Goal: Information Seeking & Learning: Learn about a topic

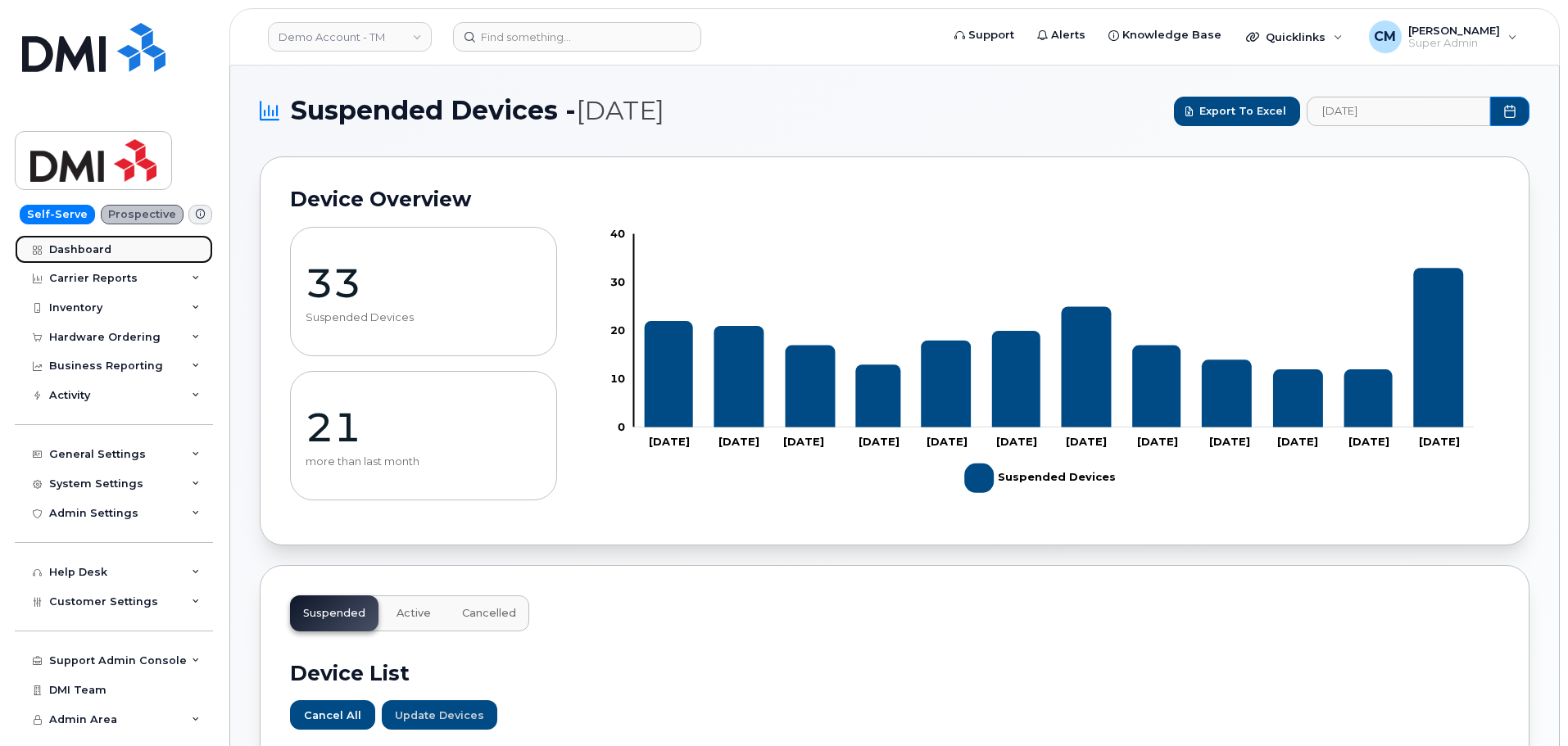
click at [92, 254] on div "Dashboard" at bounding box center [80, 249] width 63 height 13
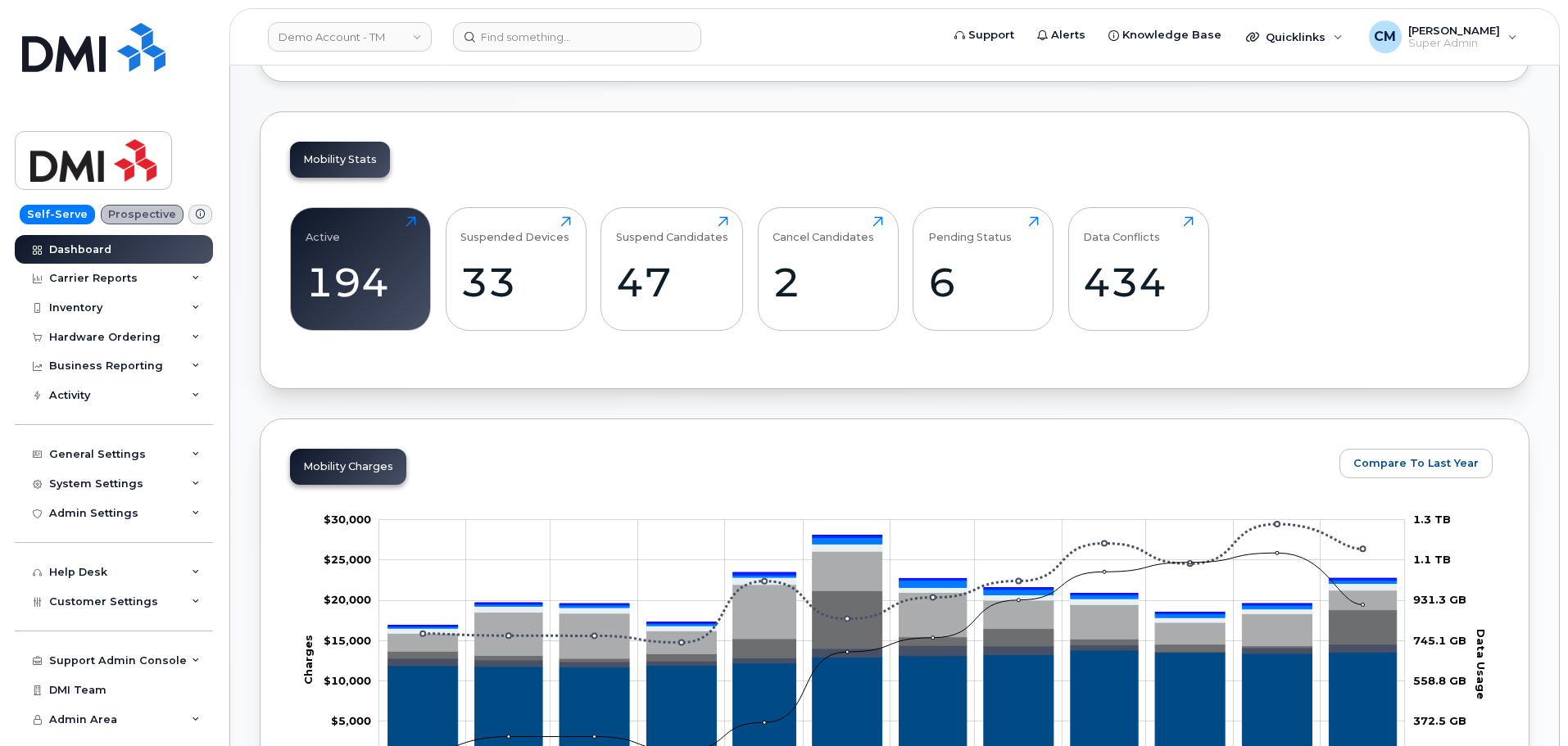
scroll to position [410, 0]
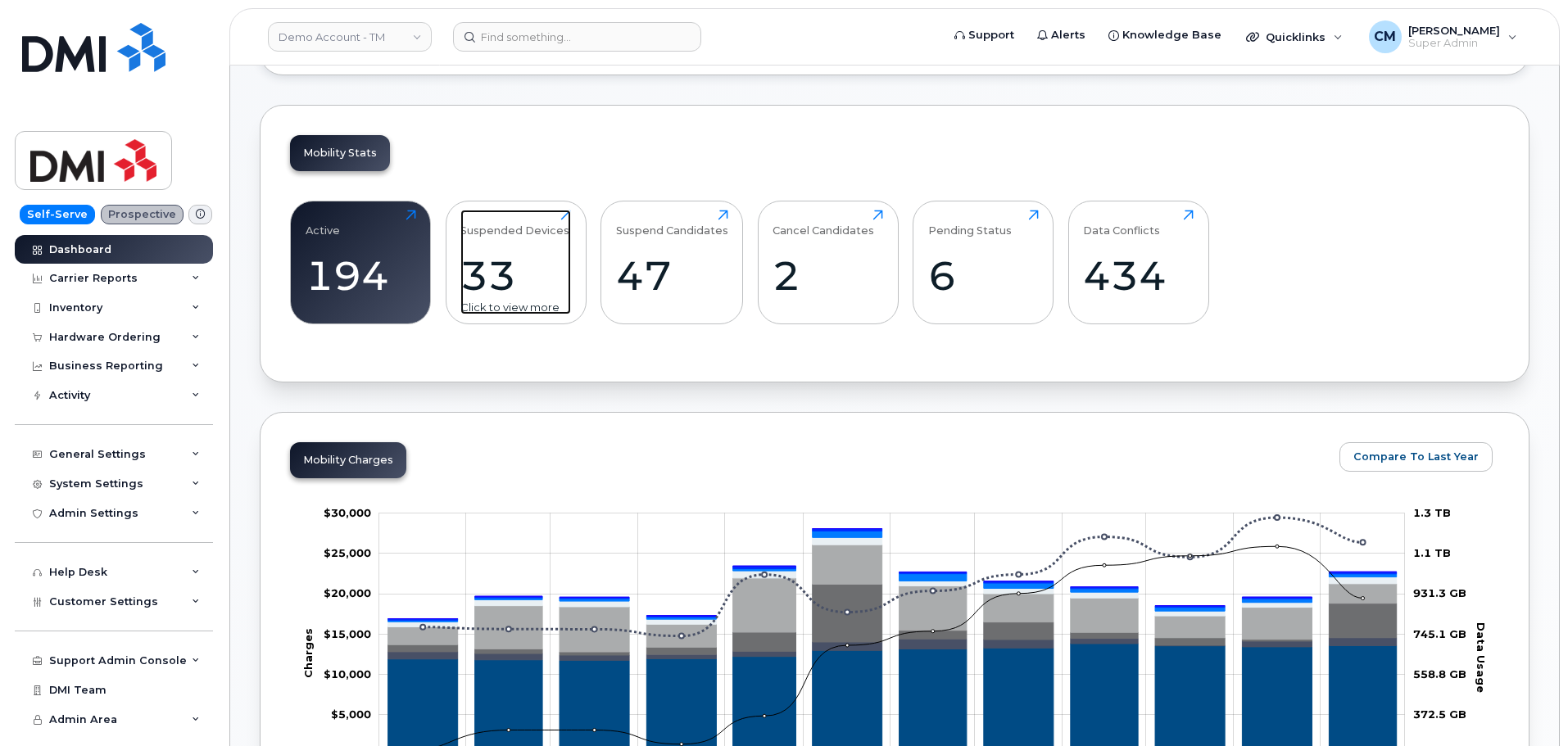
click at [541, 267] on div "33" at bounding box center [516, 275] width 111 height 48
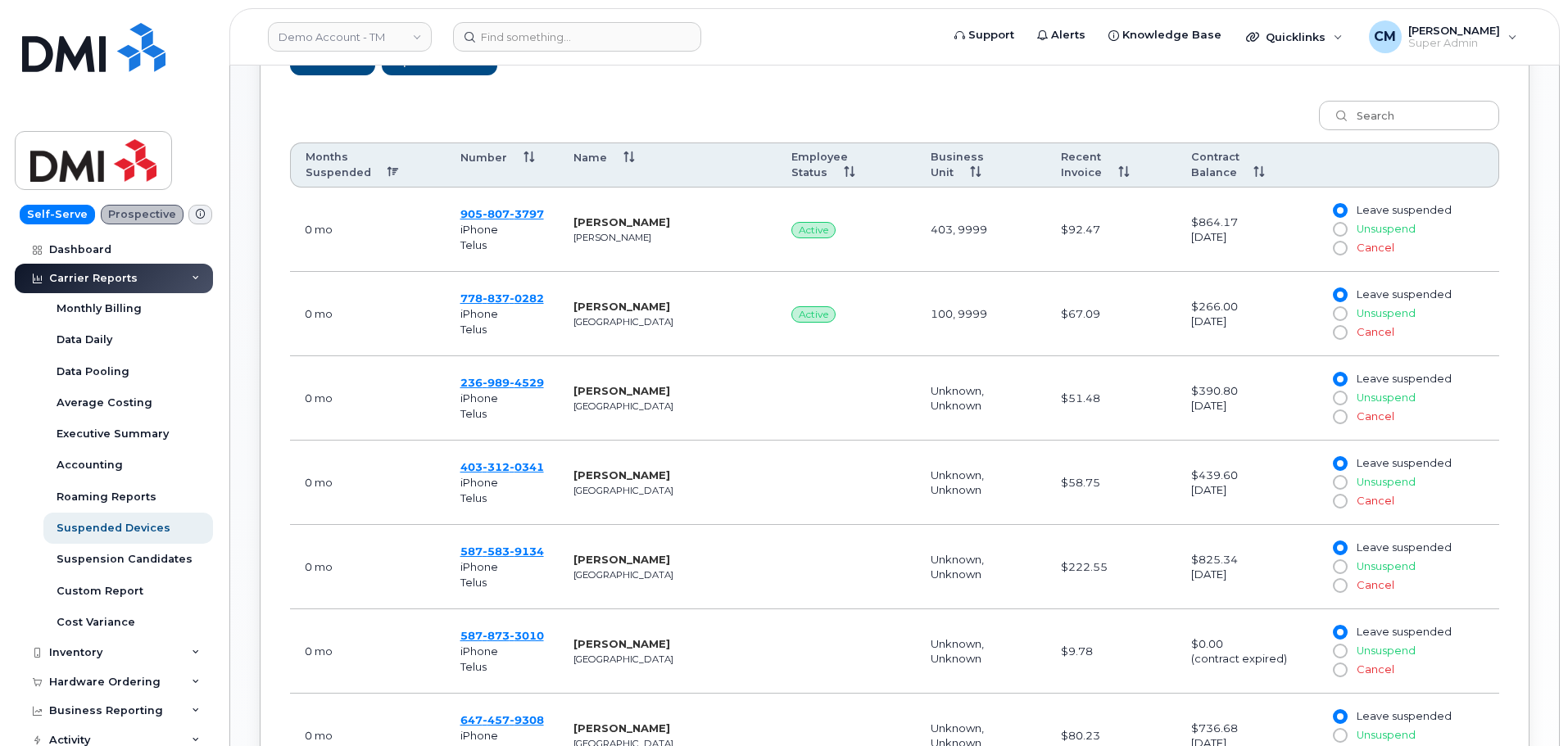
scroll to position [655, 0]
click at [397, 171] on th "Months Suspended" at bounding box center [368, 164] width 156 height 46
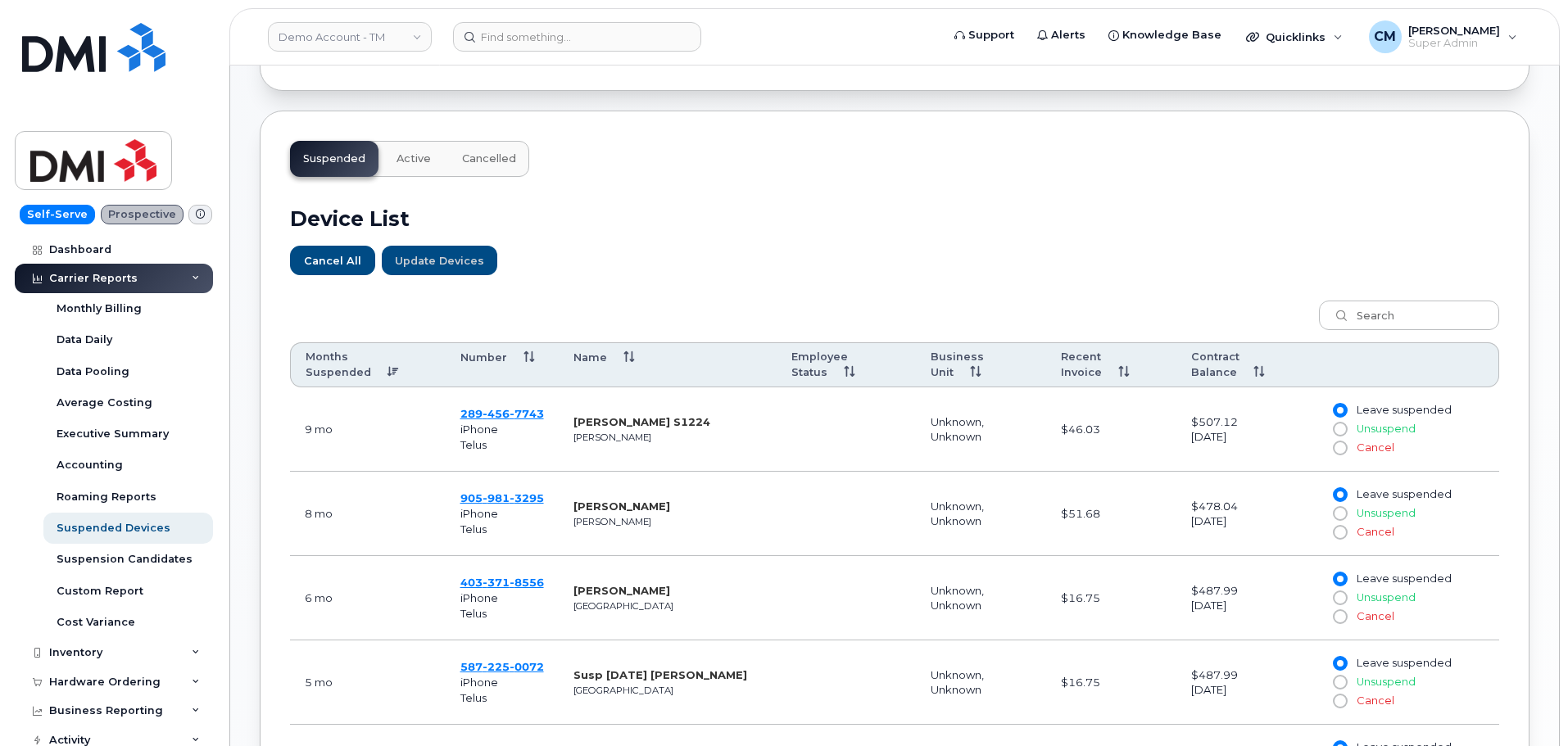
scroll to position [491, 0]
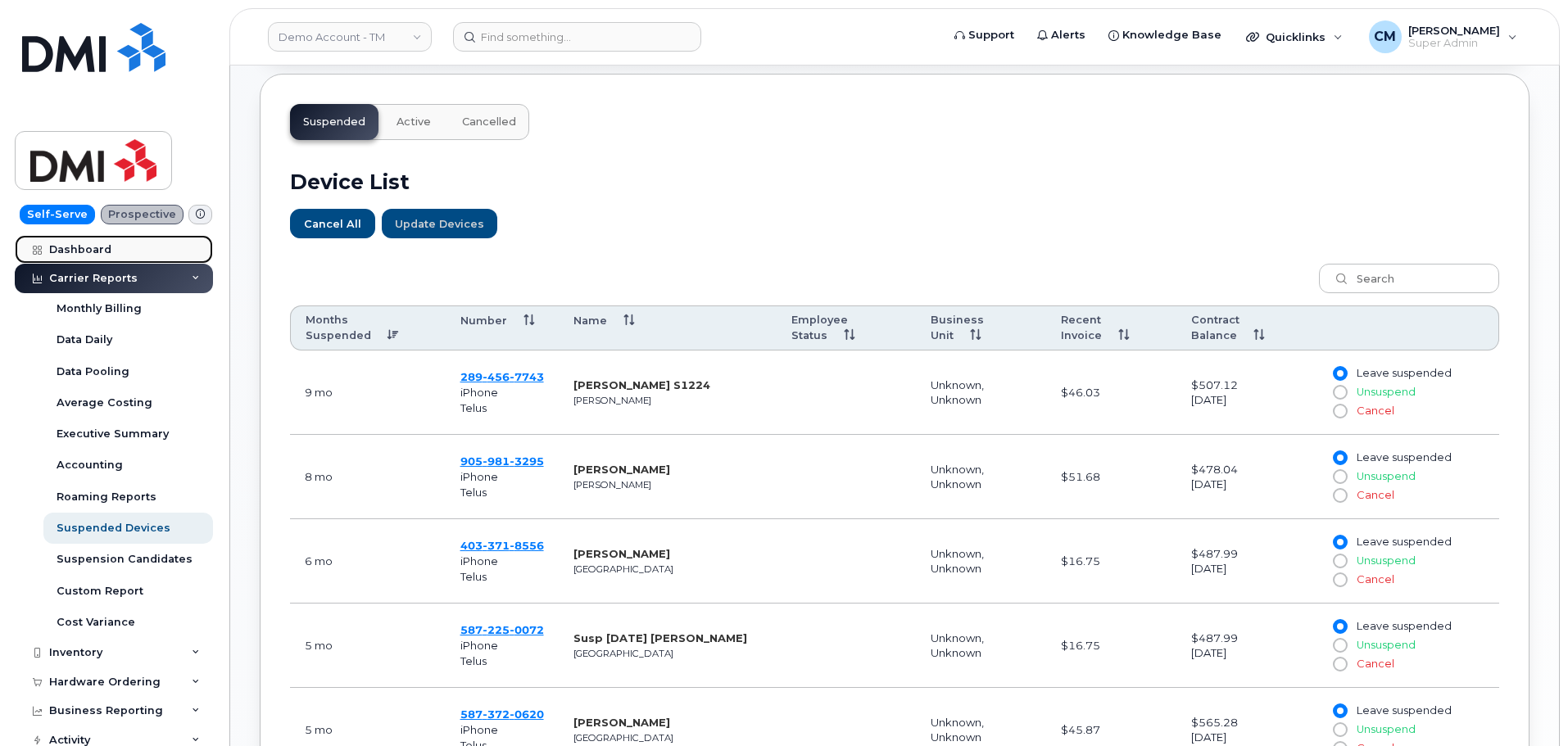
click at [73, 247] on div "Dashboard" at bounding box center [80, 249] width 63 height 13
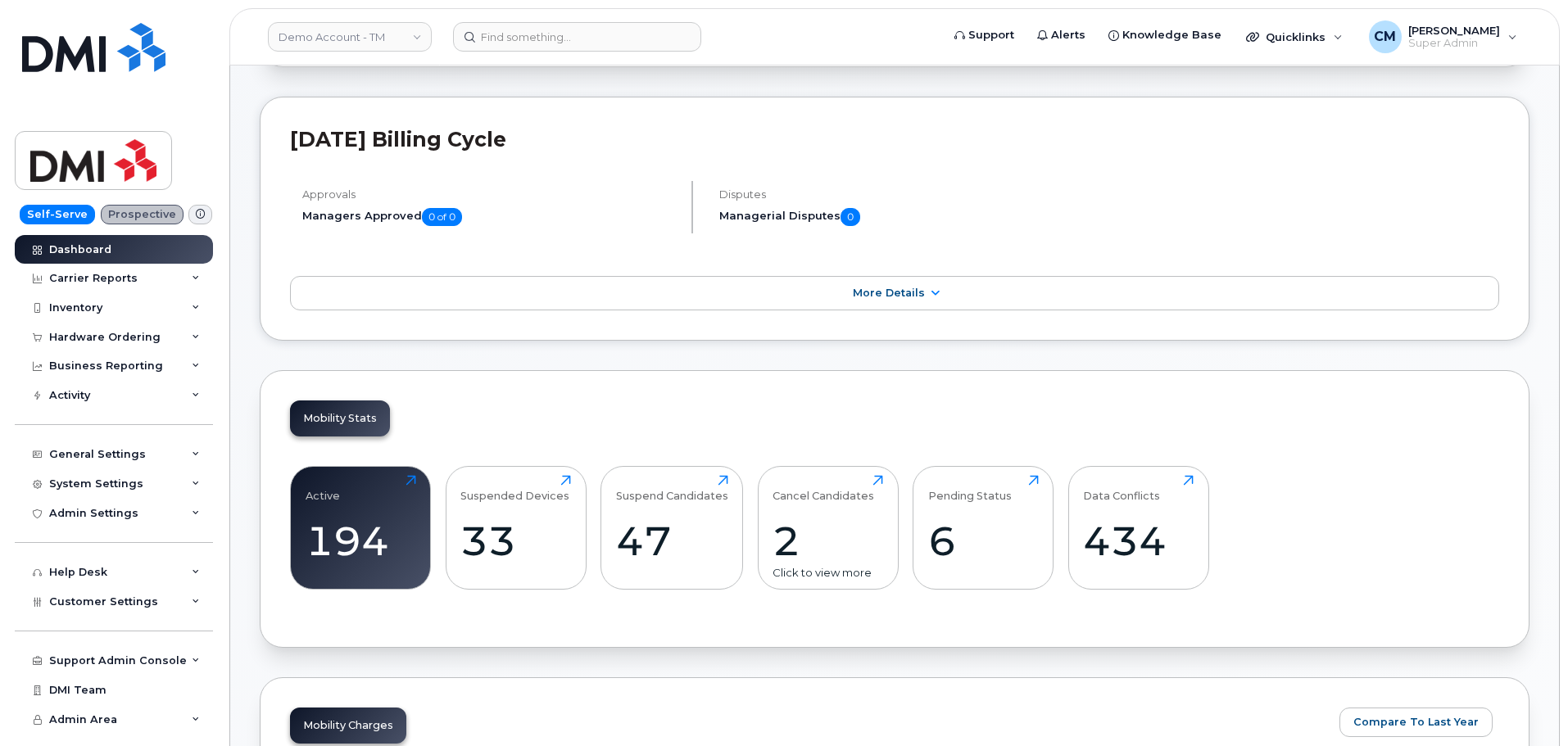
scroll to position [164, 0]
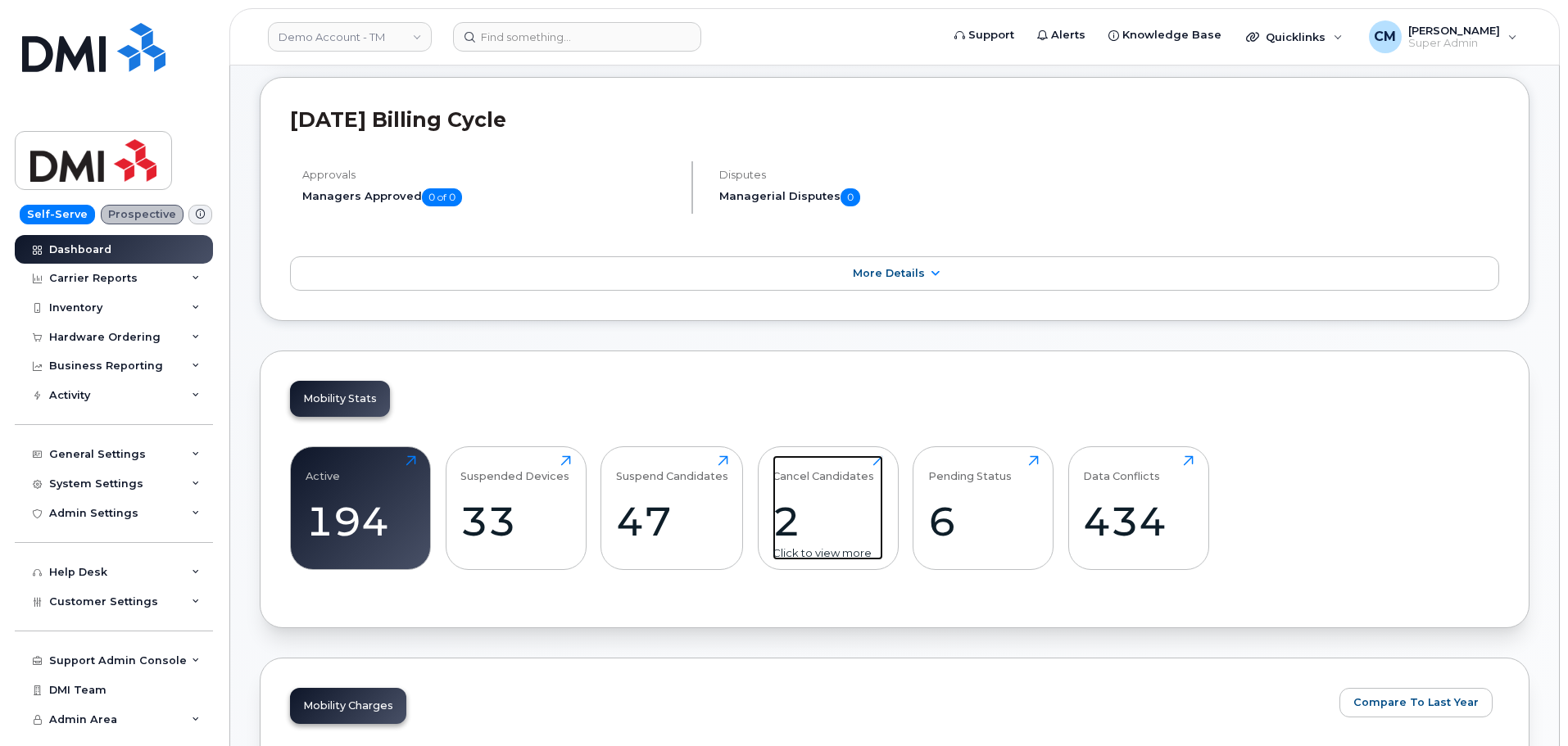
click at [803, 526] on div "2" at bounding box center [828, 521] width 111 height 48
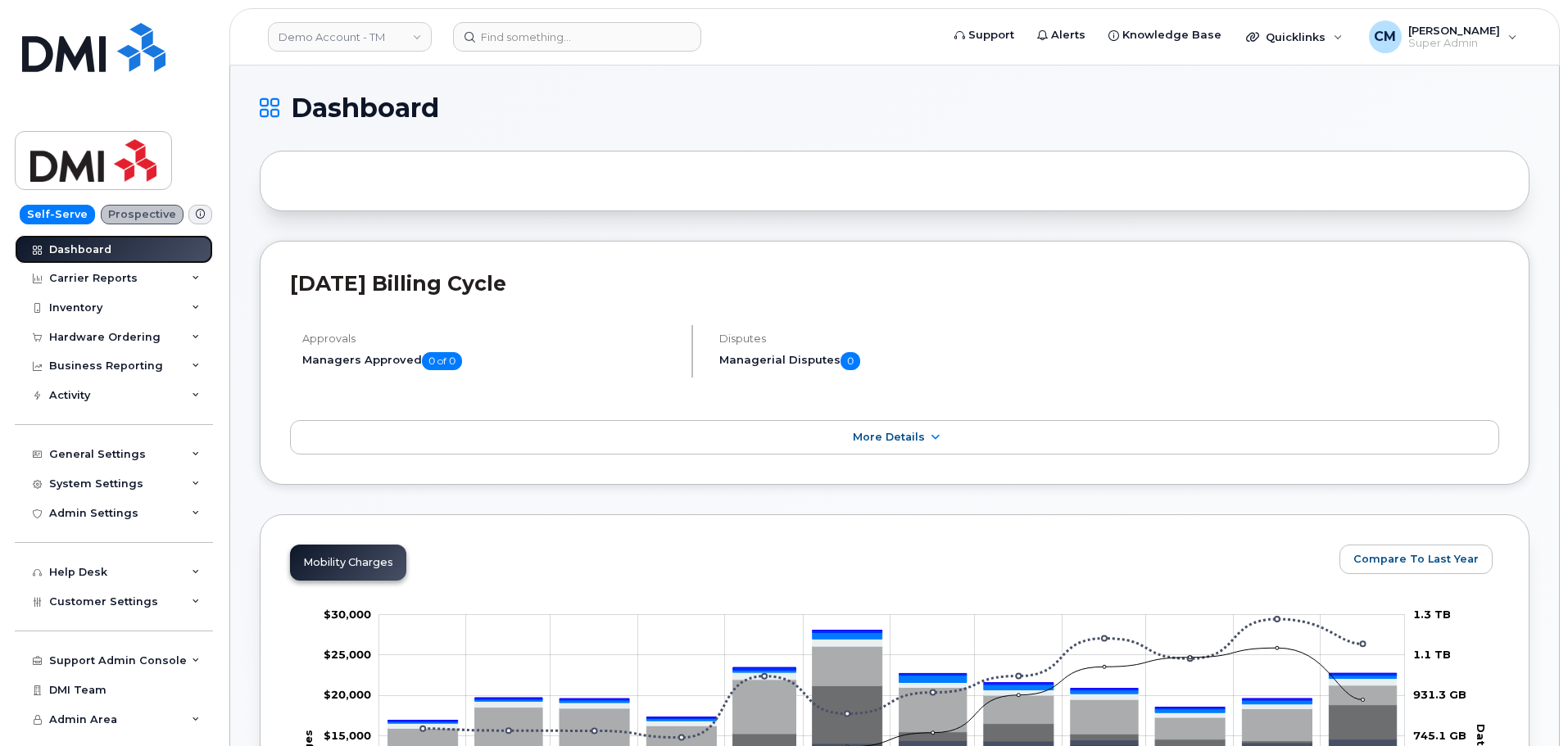
click at [100, 247] on div "Dashboard" at bounding box center [80, 249] width 63 height 13
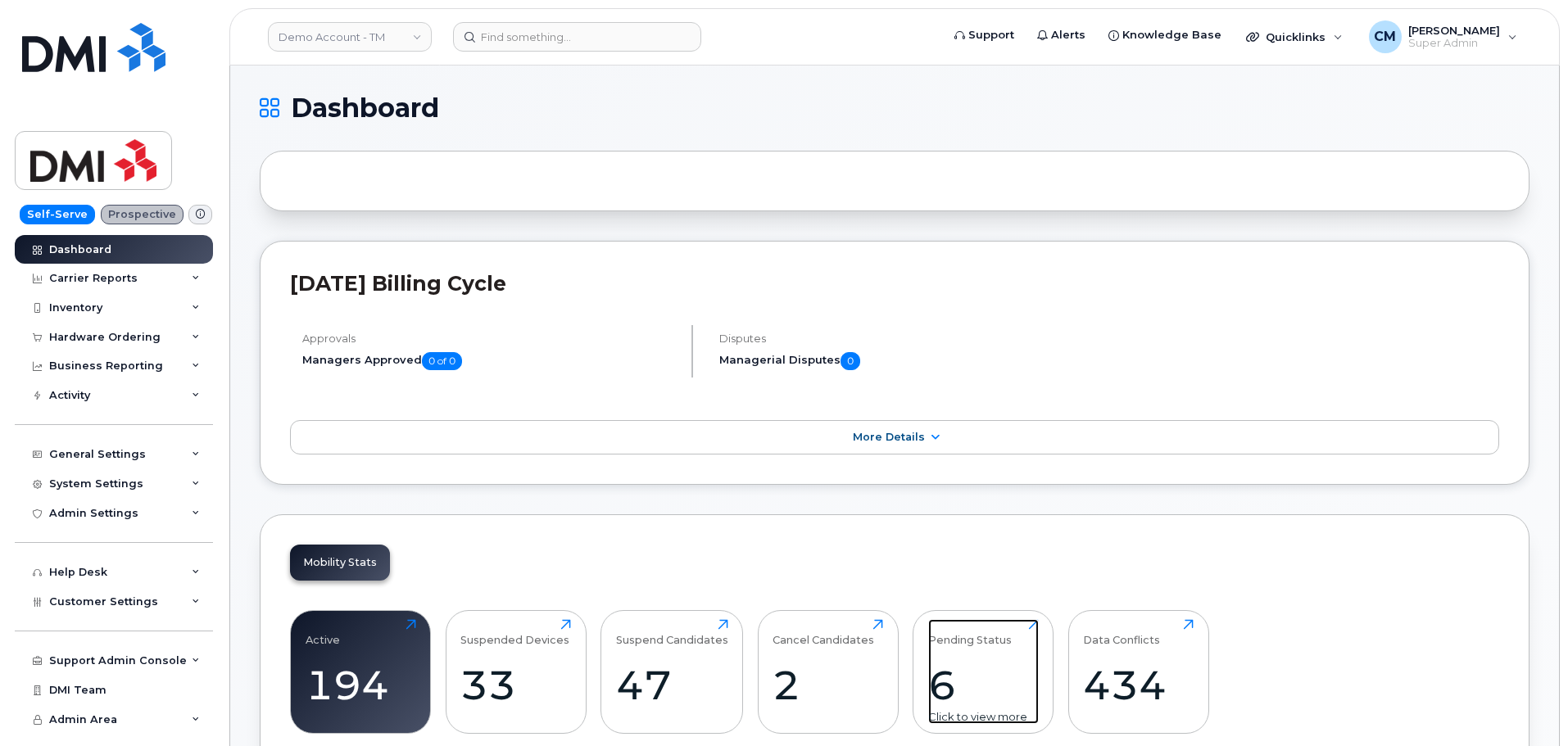
click at [998, 681] on div "6" at bounding box center [983, 684] width 111 height 48
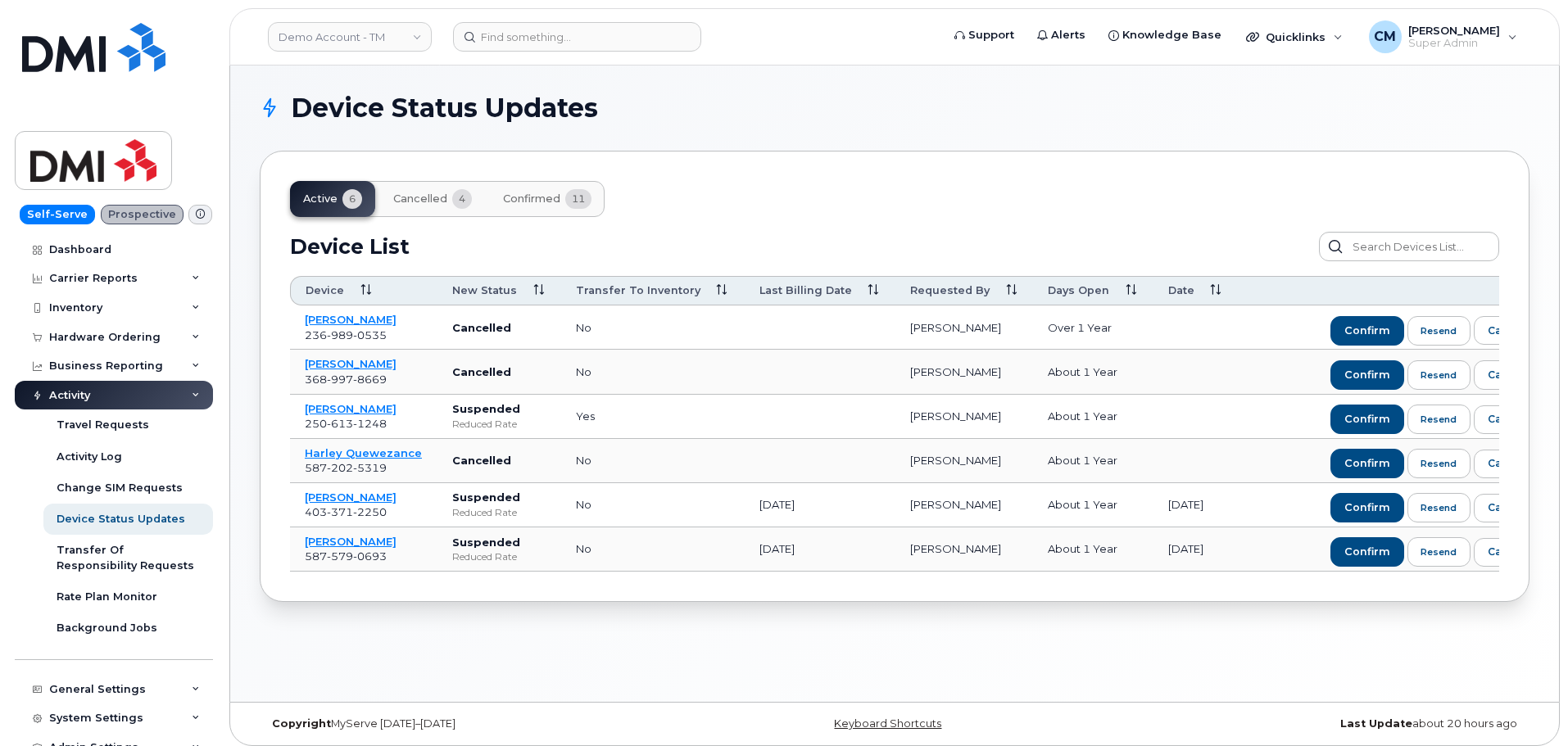
drag, startPoint x: 1261, startPoint y: 576, endPoint x: 1469, endPoint y: 575, distance: 208.0
click at [1469, 572] on div "Device New Status Transfer to inventory Last Billing Date Requested By Days Ope…" at bounding box center [895, 424] width 1209 height 295
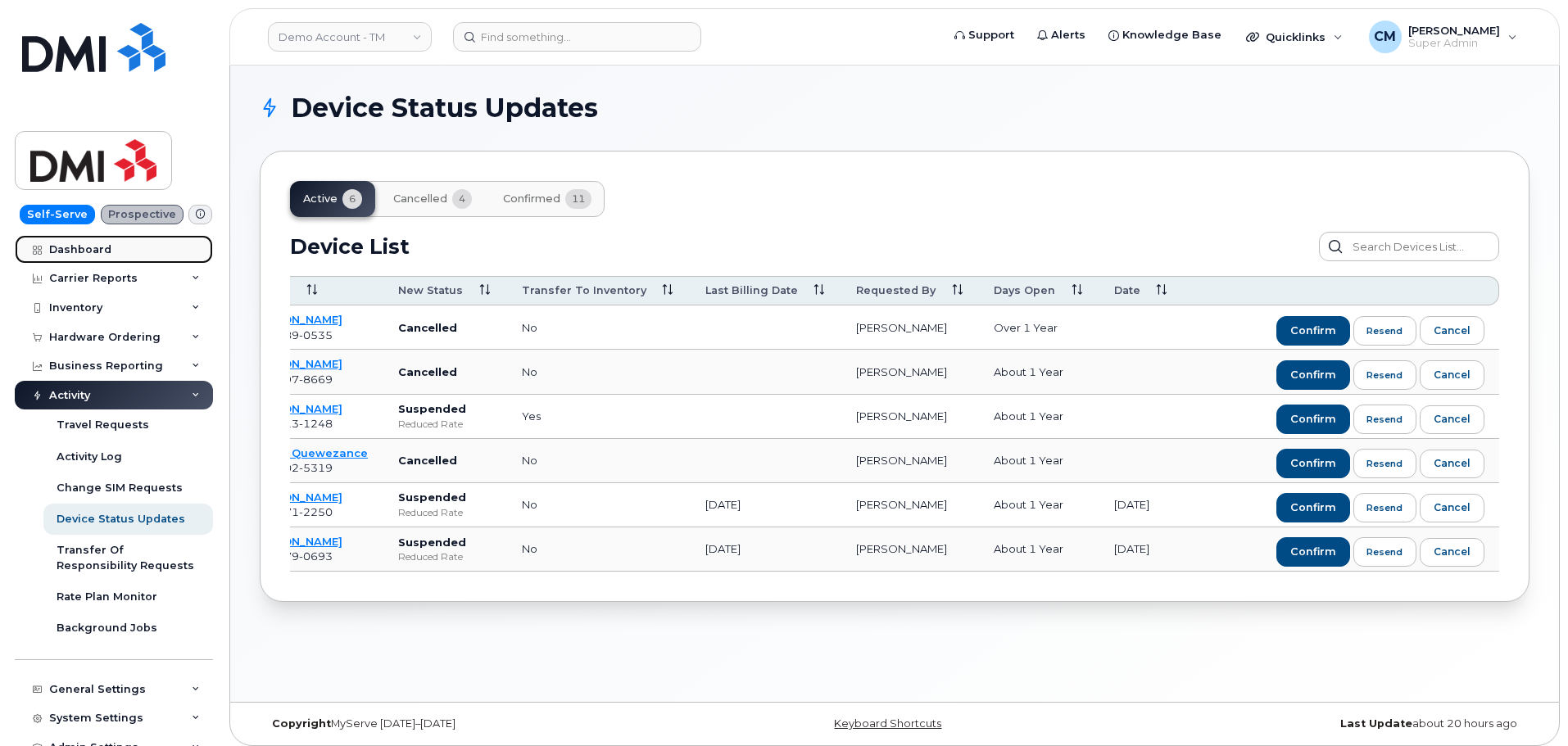
click at [111, 245] on link "Dashboard" at bounding box center [113, 249] width 198 height 30
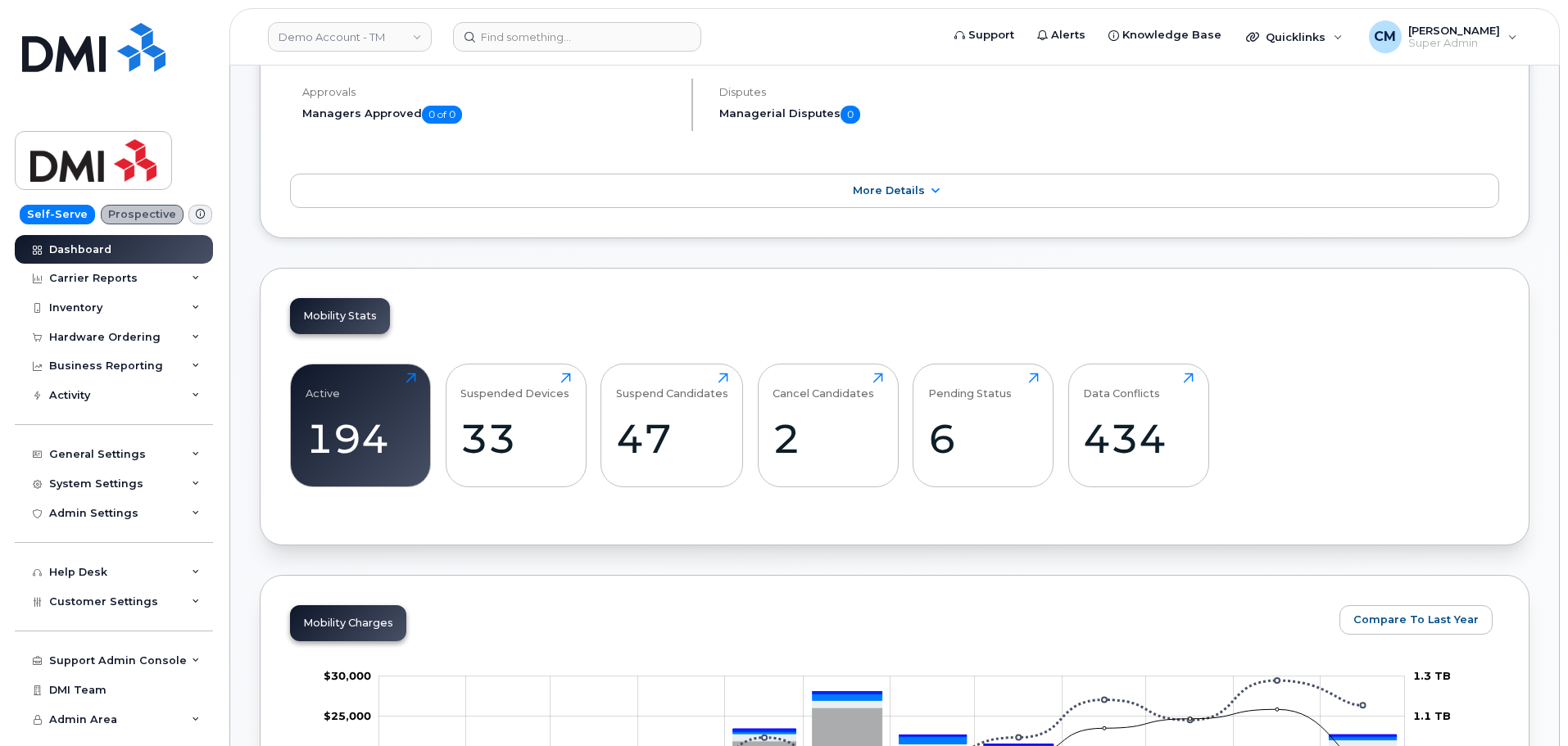
scroll to position [246, 0]
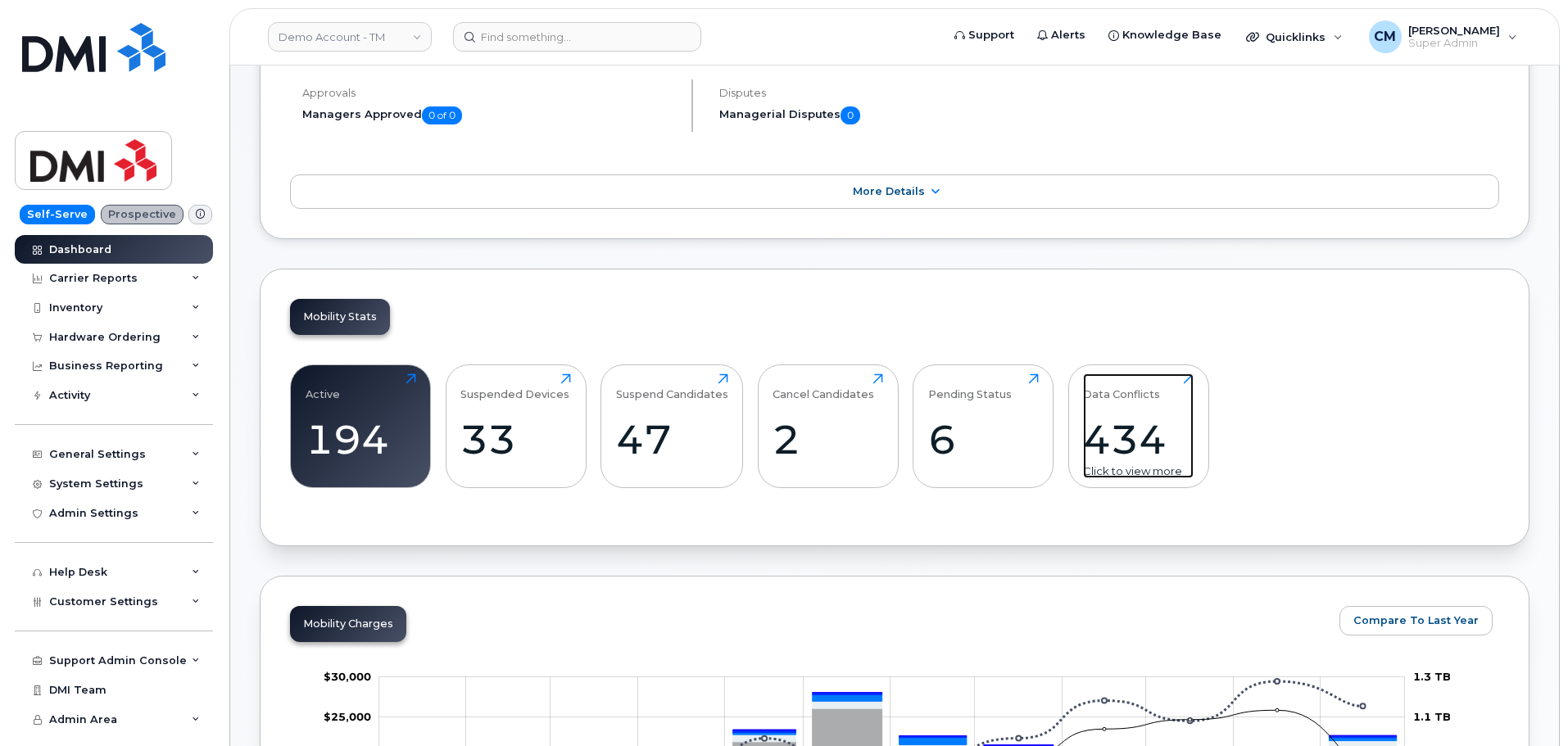
click at [1125, 449] on div "434" at bounding box center [1138, 439] width 111 height 48
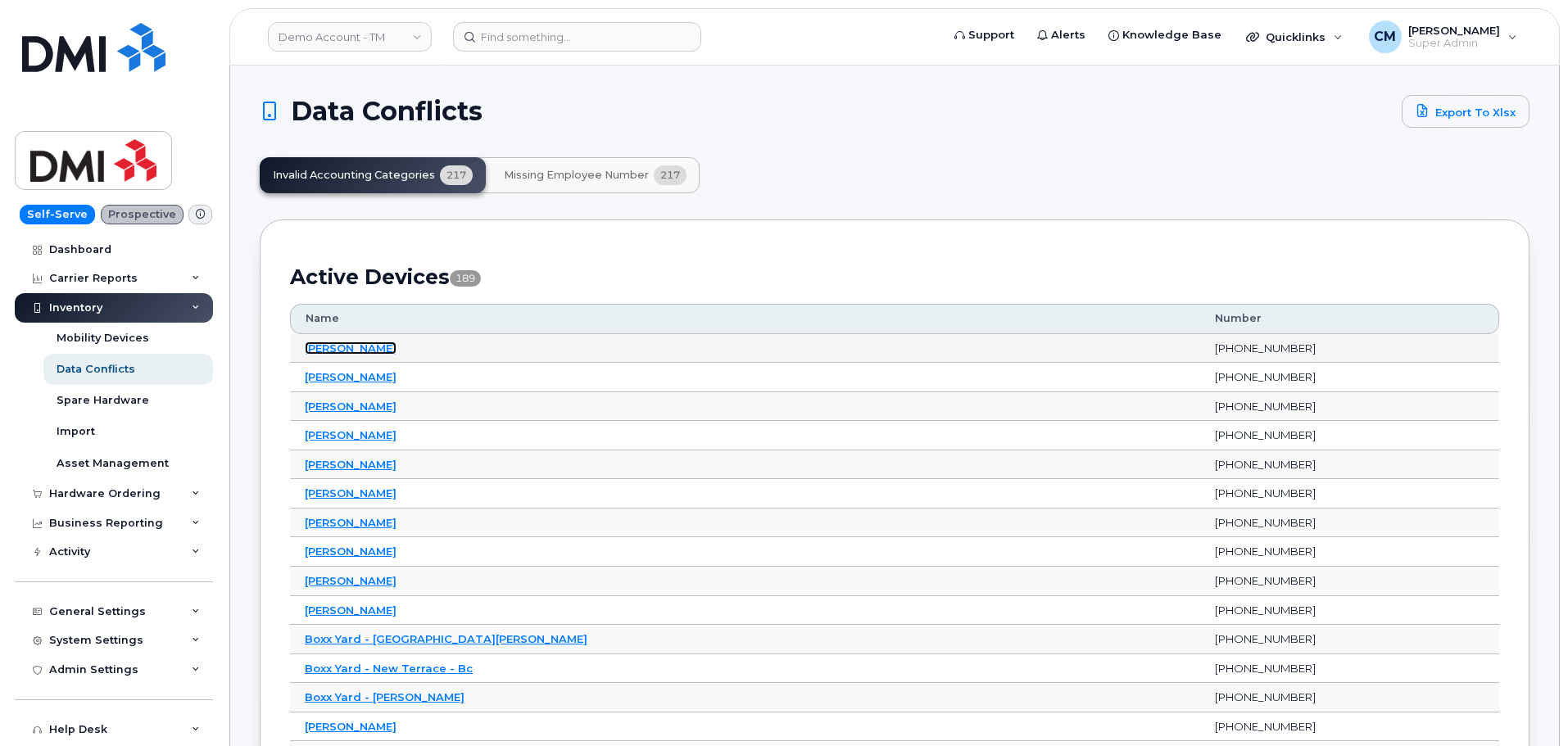
click at [328, 346] on link "[PERSON_NAME]" at bounding box center [350, 348] width 92 height 13
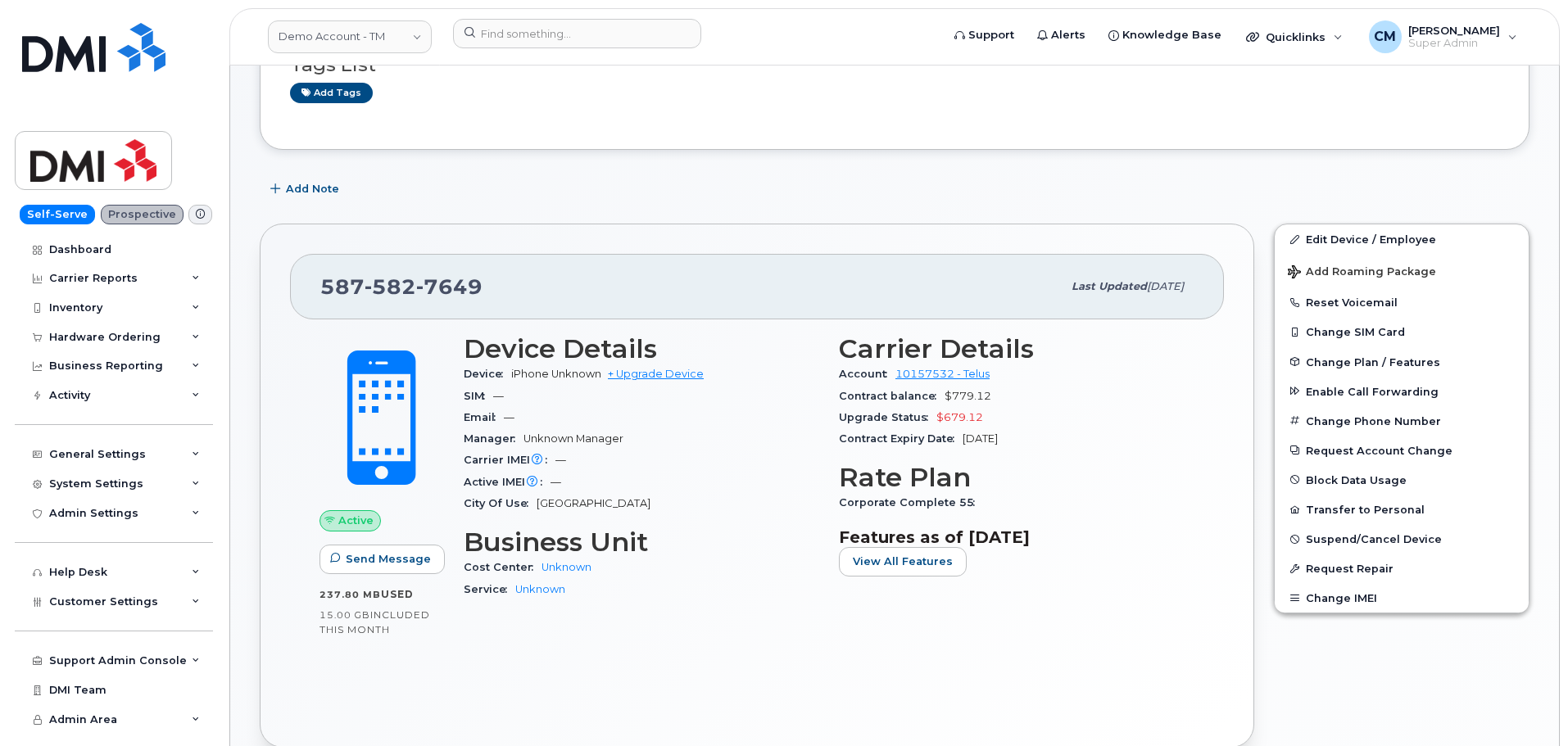
scroll to position [164, 0]
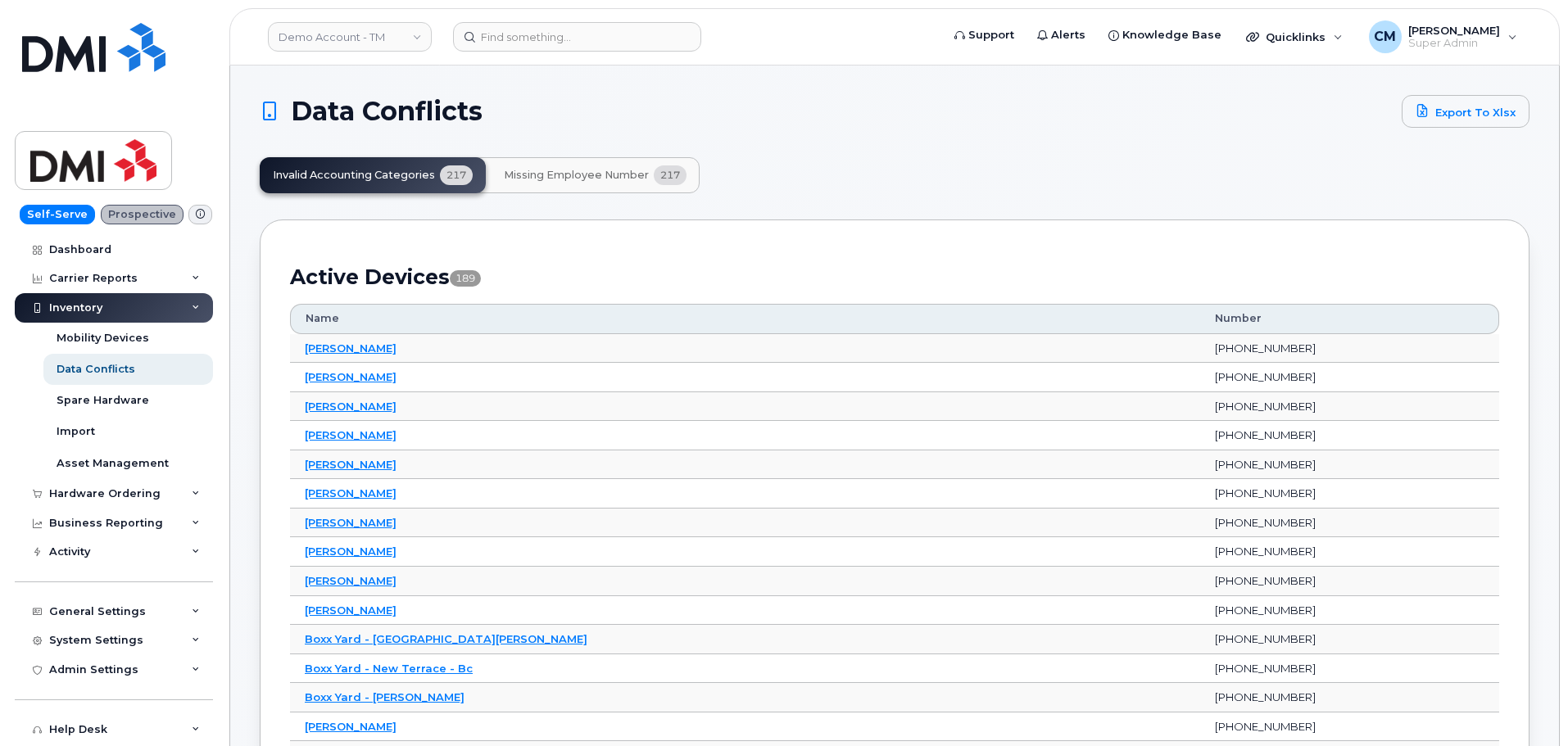
click at [582, 179] on span "Missing Employee Number" at bounding box center [576, 175] width 145 height 13
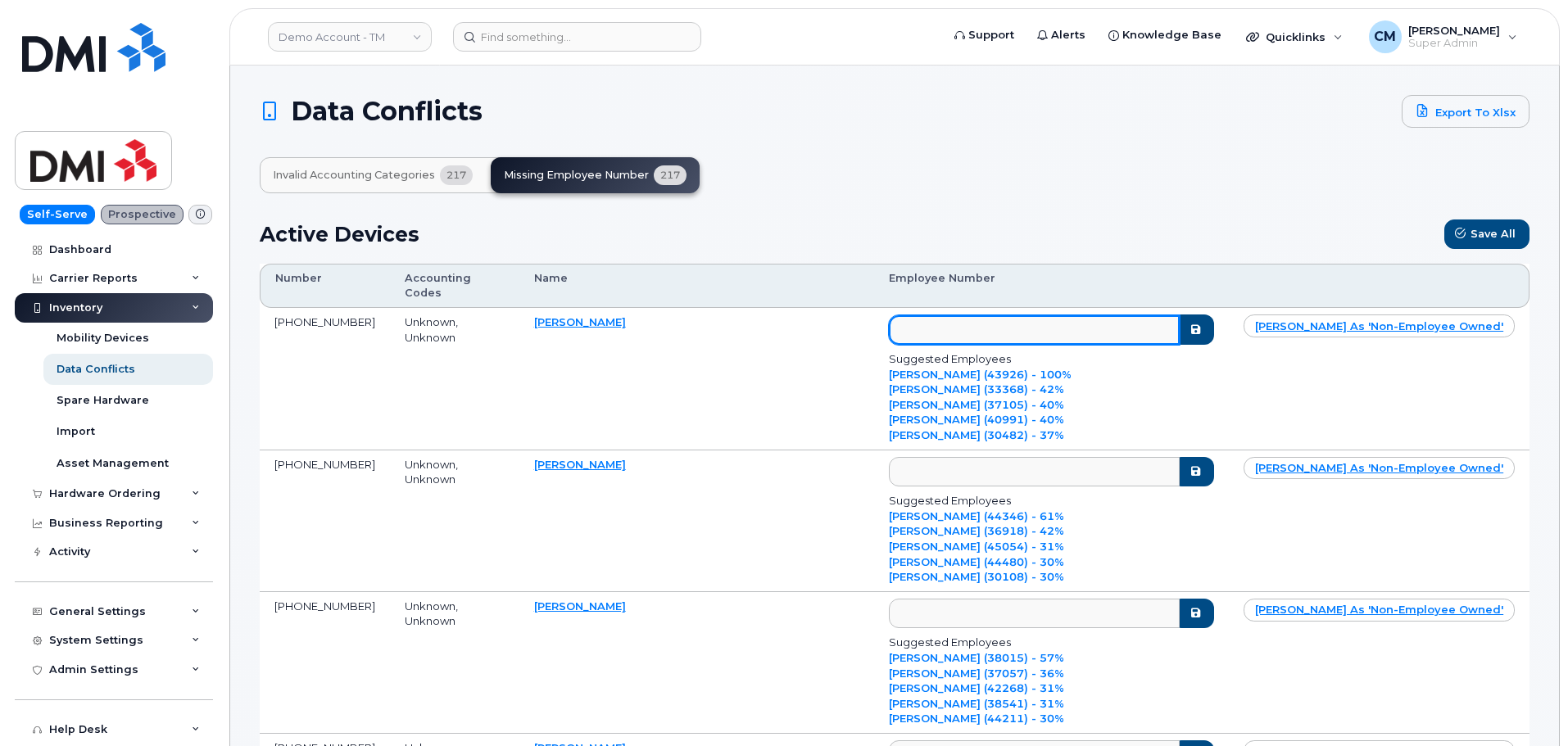
click at [942, 315] on input "text" at bounding box center [1034, 330] width 291 height 30
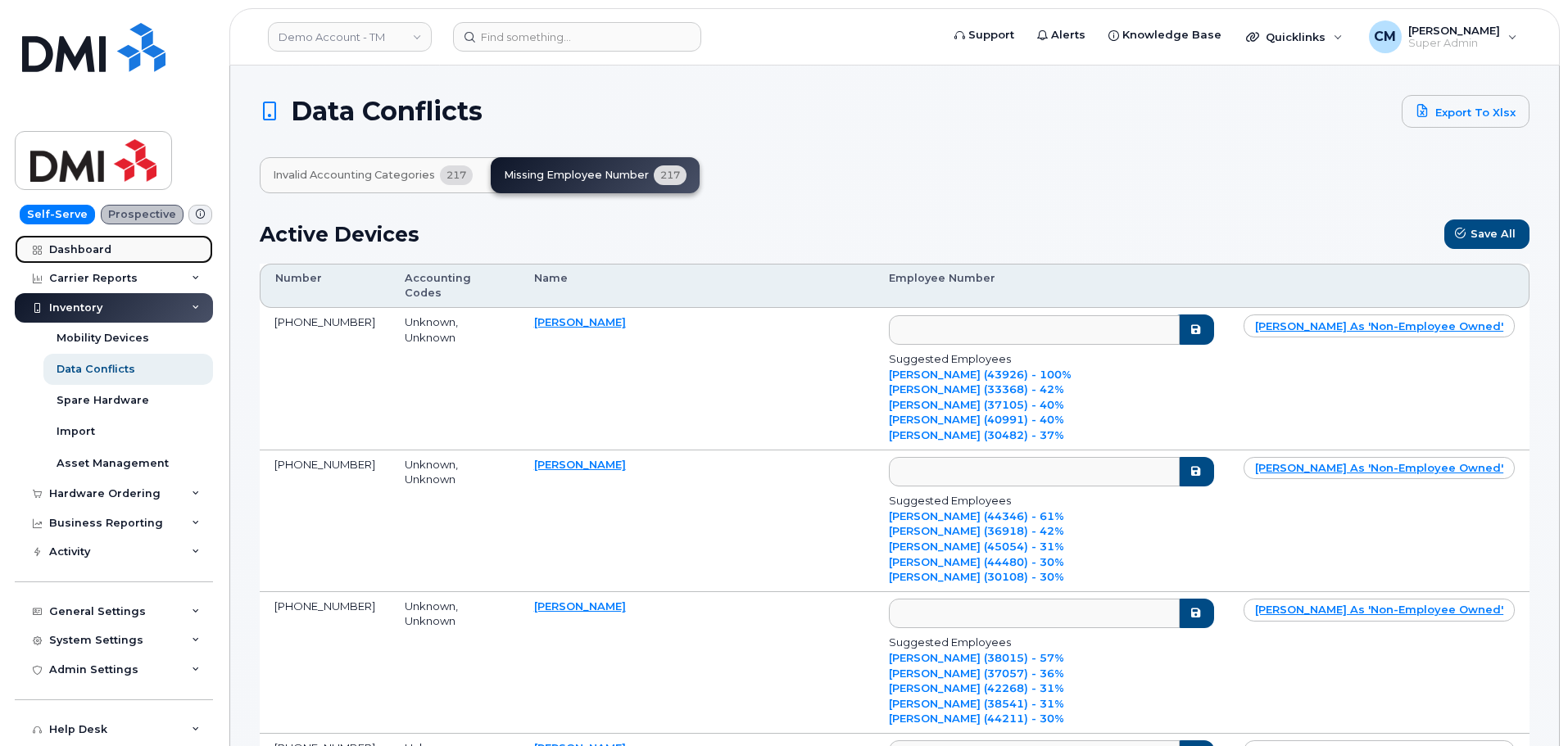
click at [67, 247] on div "Dashboard" at bounding box center [80, 249] width 63 height 13
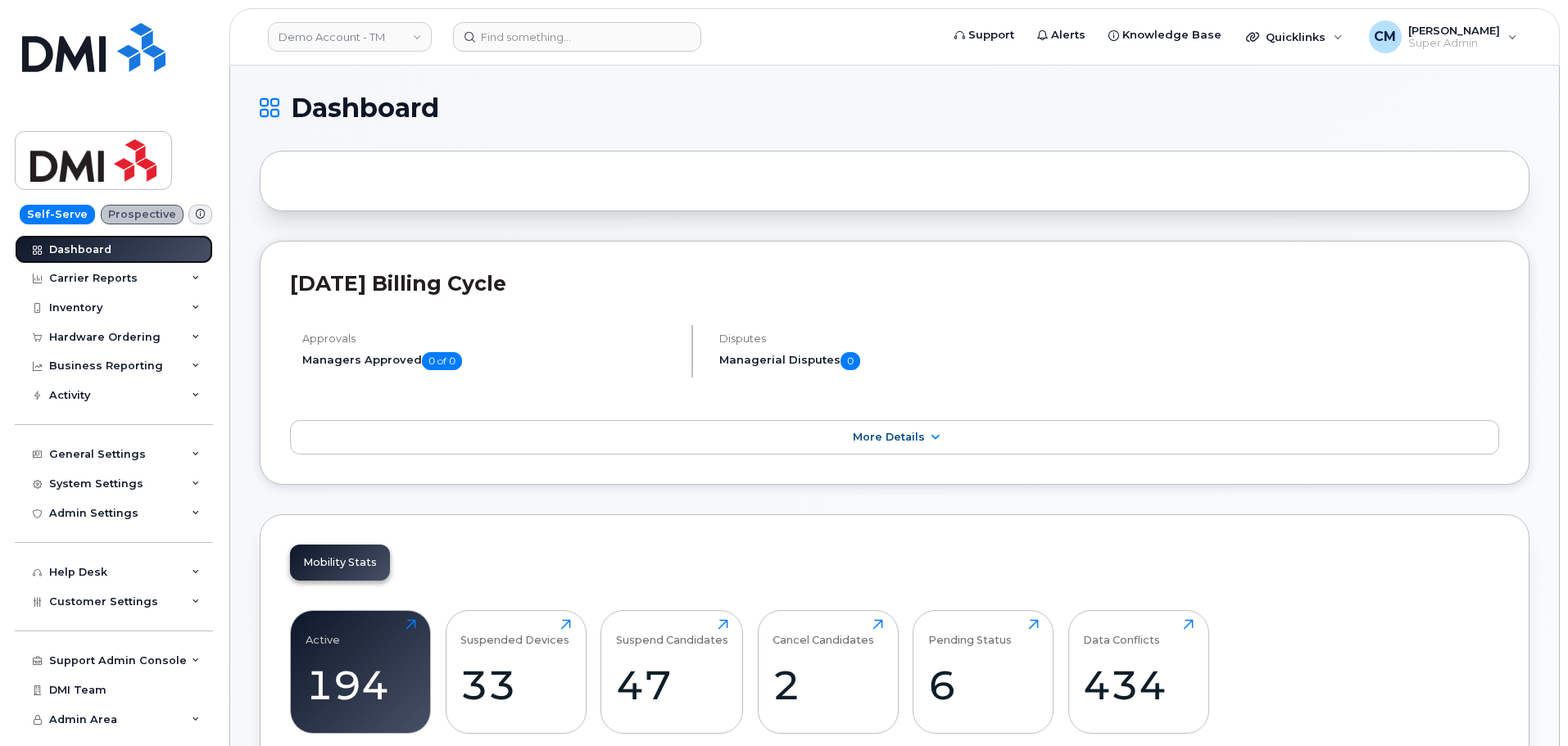
click at [75, 247] on div "Dashboard" at bounding box center [80, 249] width 63 height 13
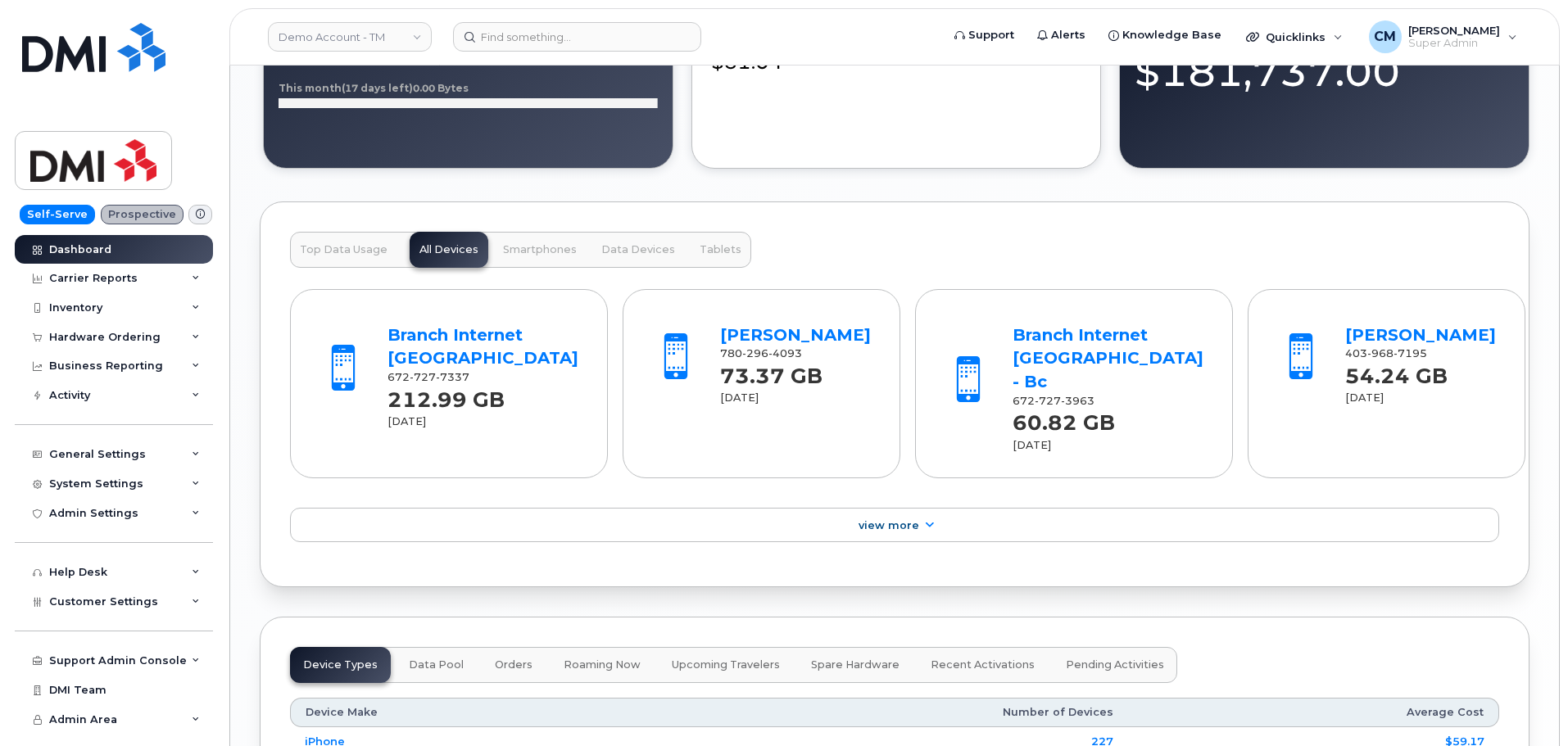
scroll to position [1556, 0]
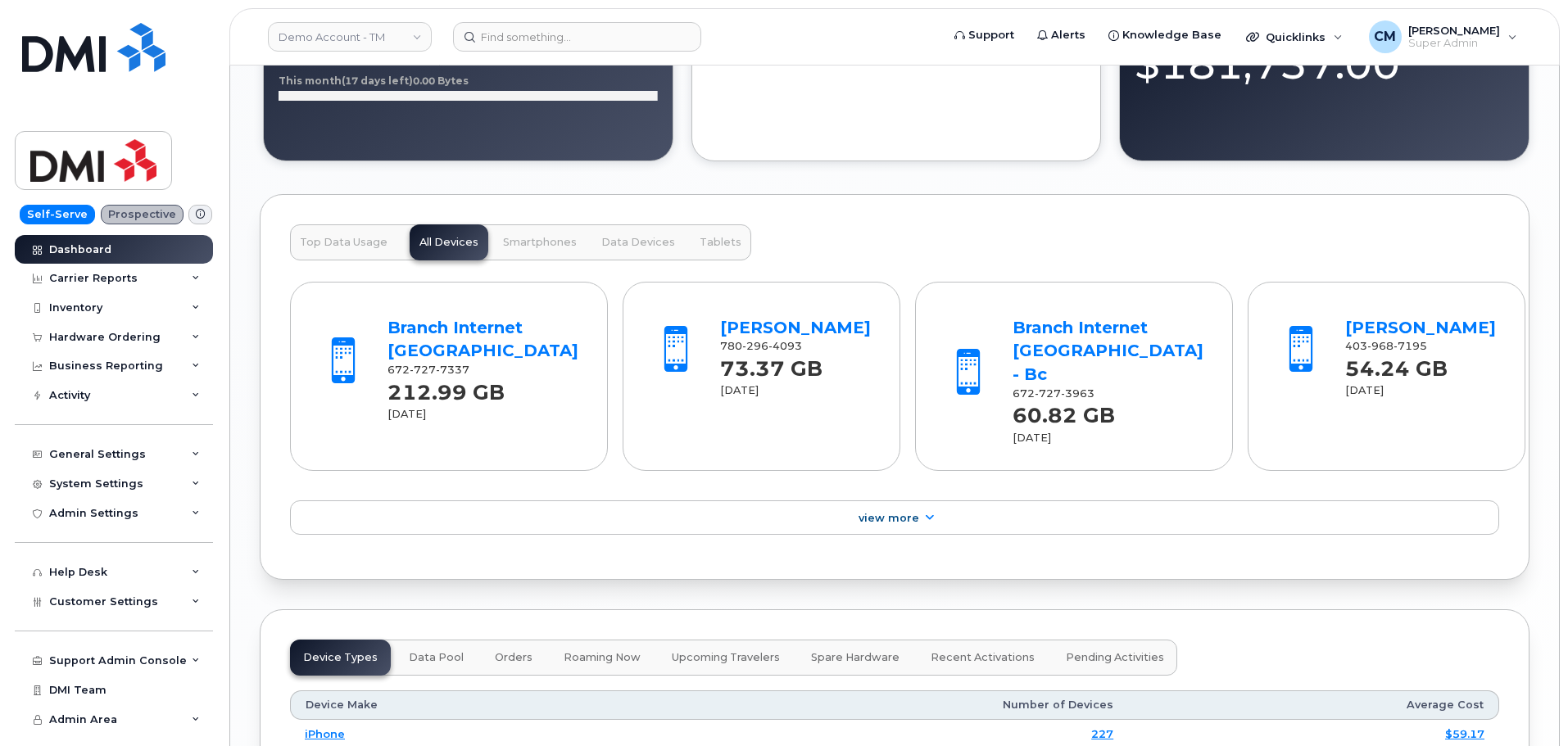
click at [347, 243] on span "Top Data Usage" at bounding box center [344, 242] width 88 height 13
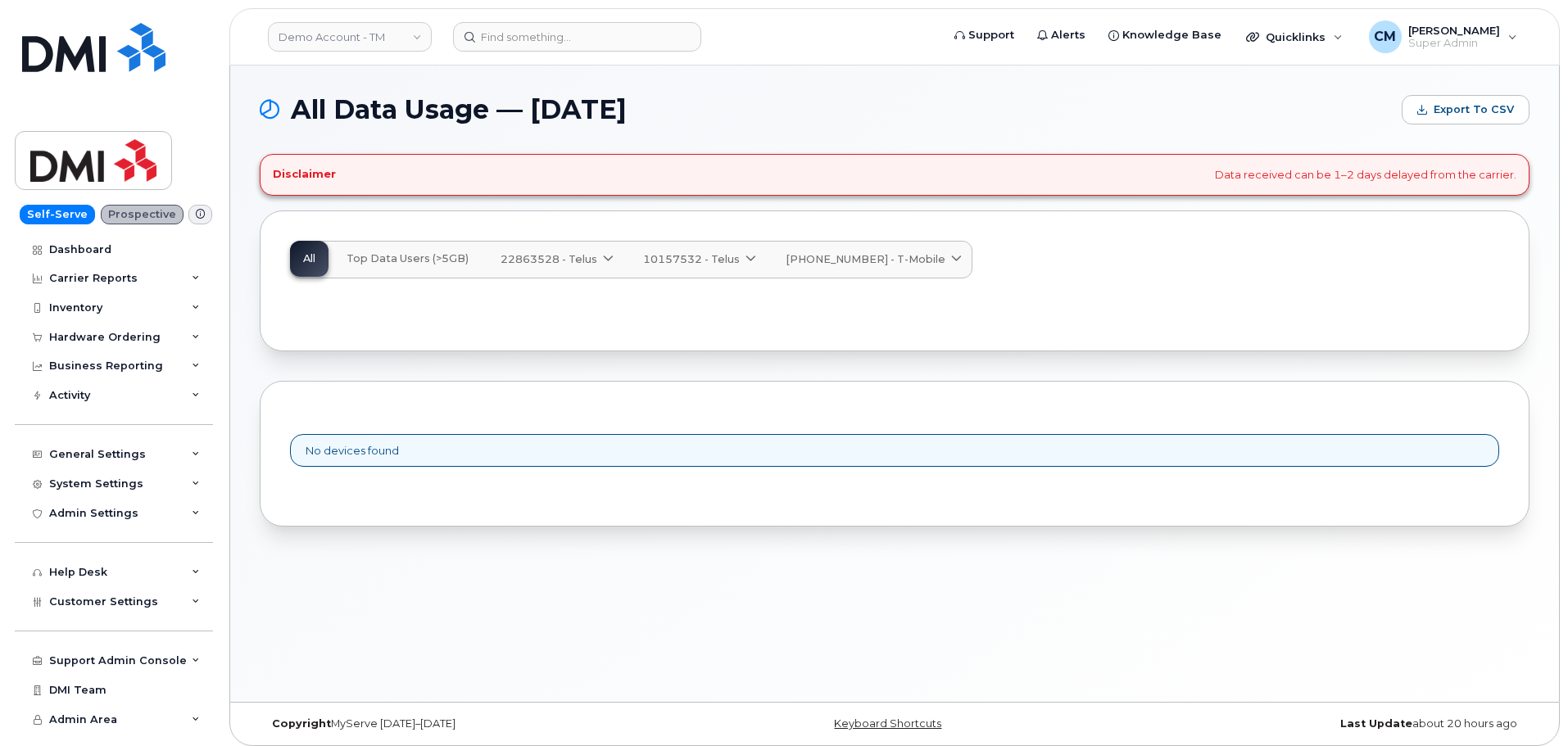
scroll to position [8, 0]
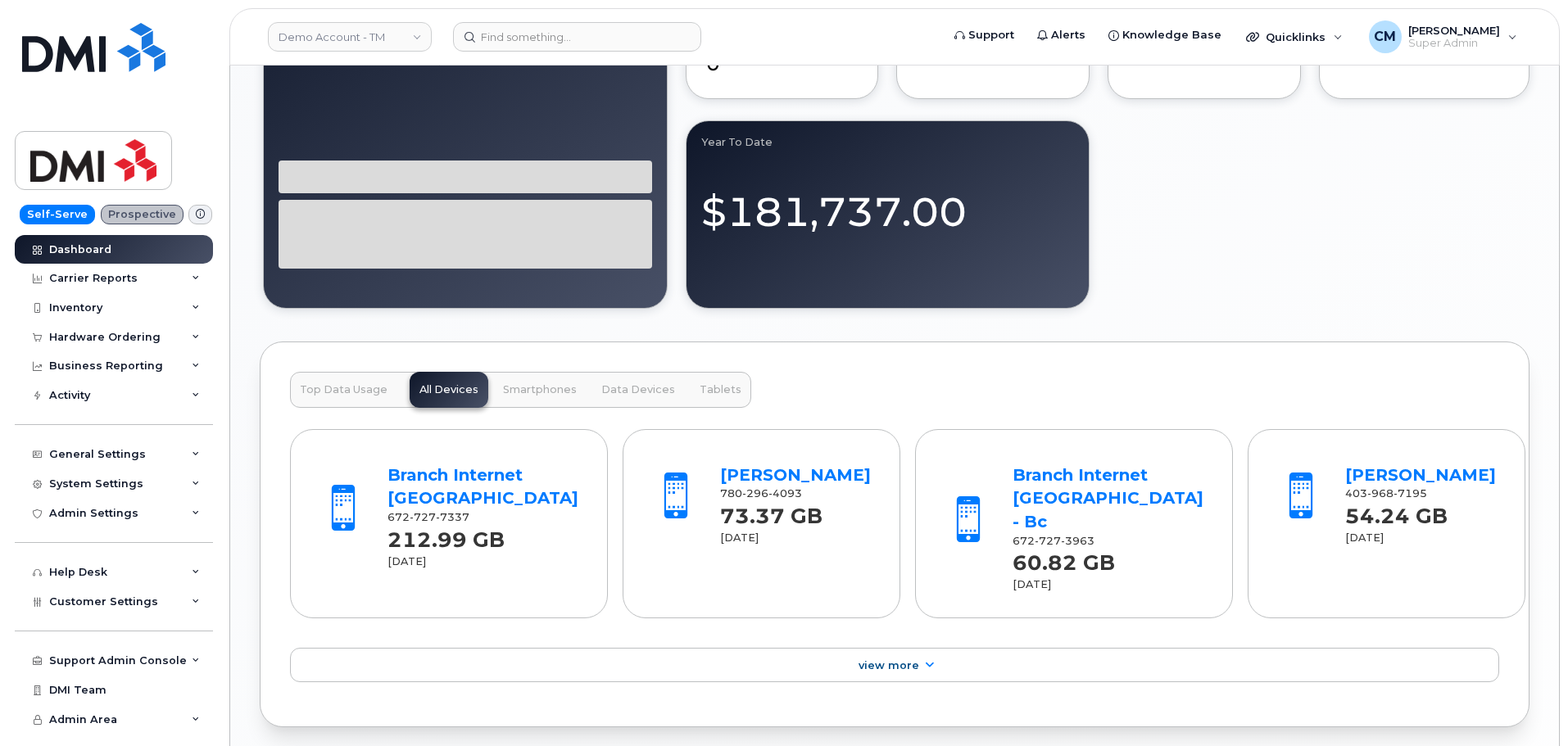
scroll to position [1229, 0]
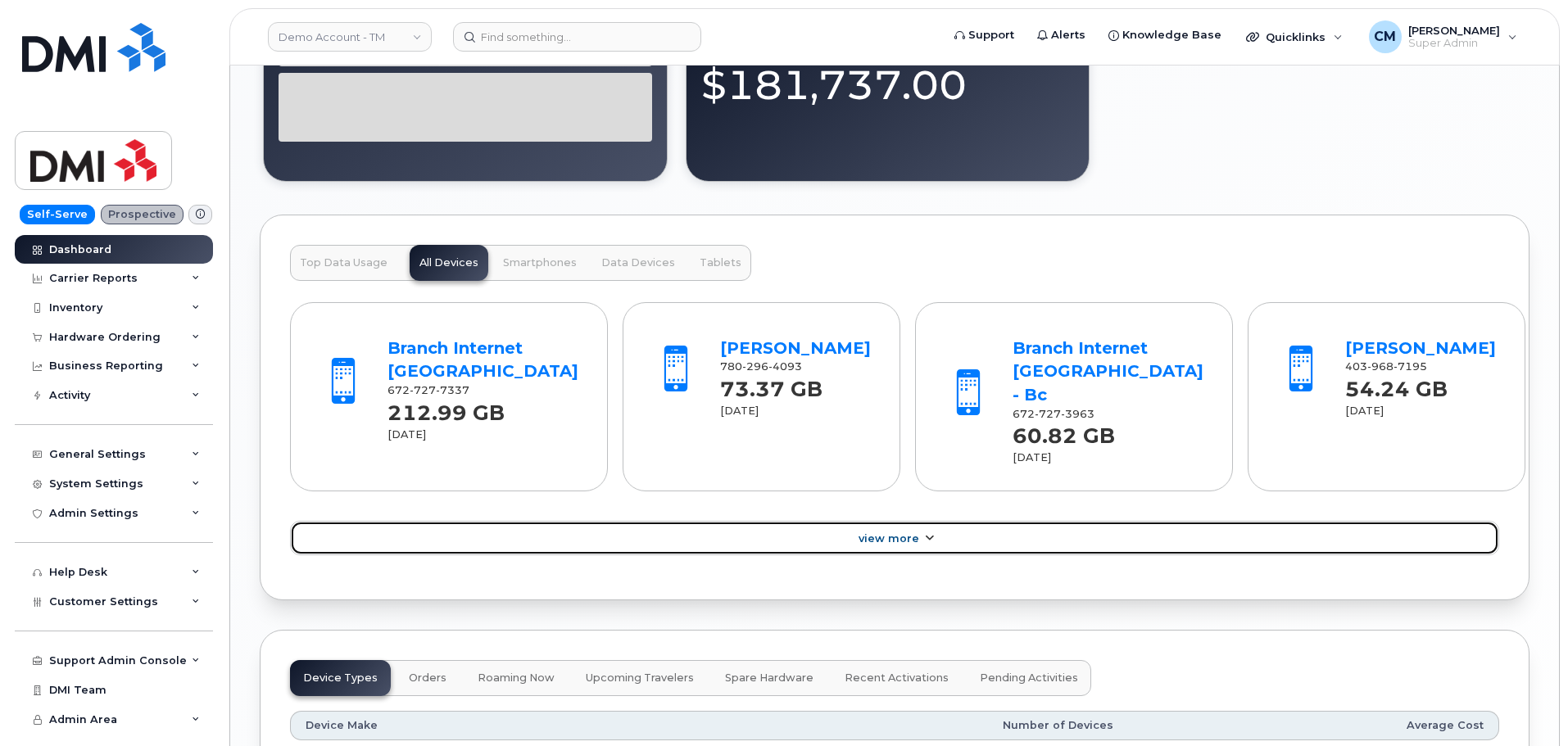
click at [874, 532] on span "View More" at bounding box center [888, 538] width 61 height 13
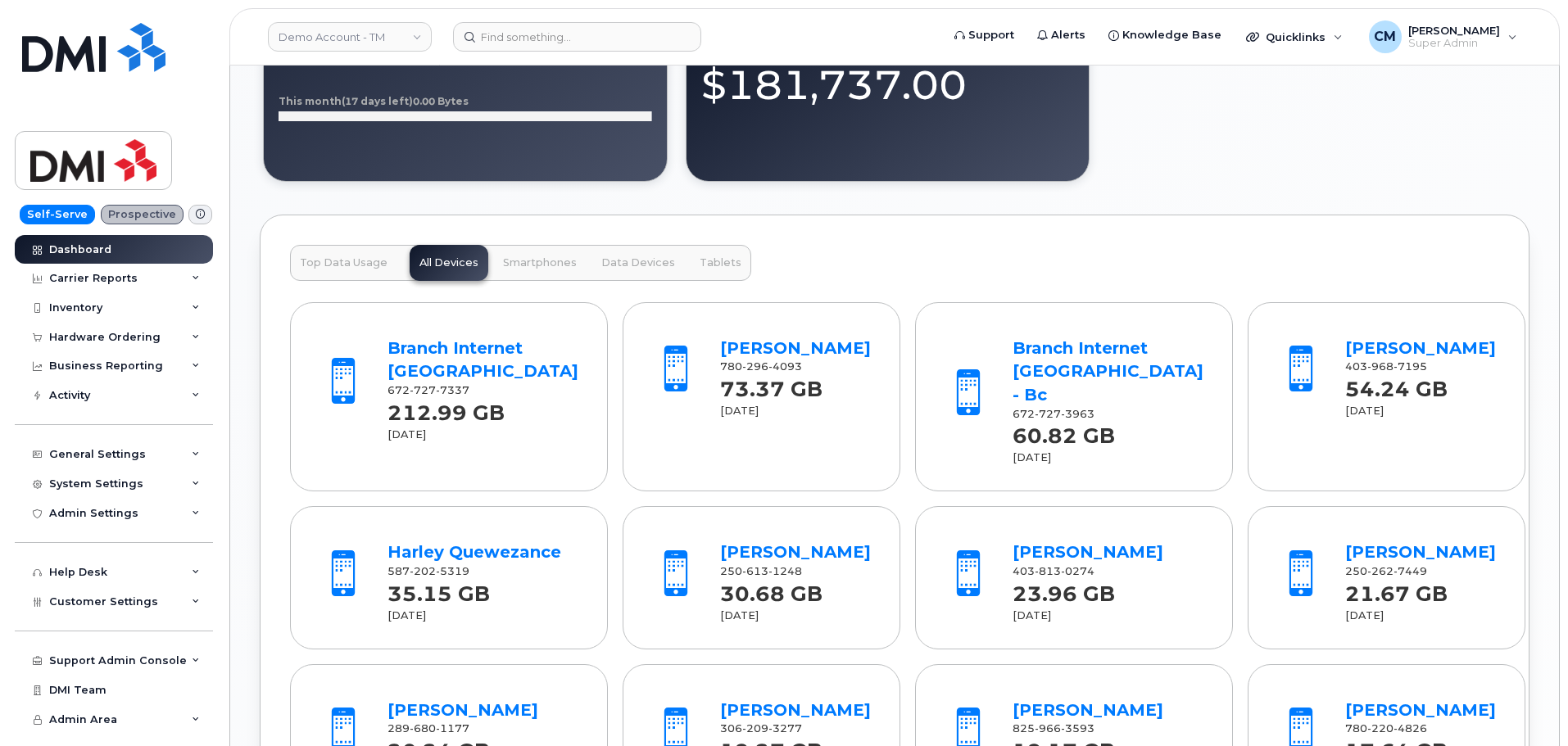
click at [533, 264] on span "Smartphones" at bounding box center [539, 263] width 73 height 13
click at [444, 263] on span "All Devices" at bounding box center [449, 263] width 59 height 13
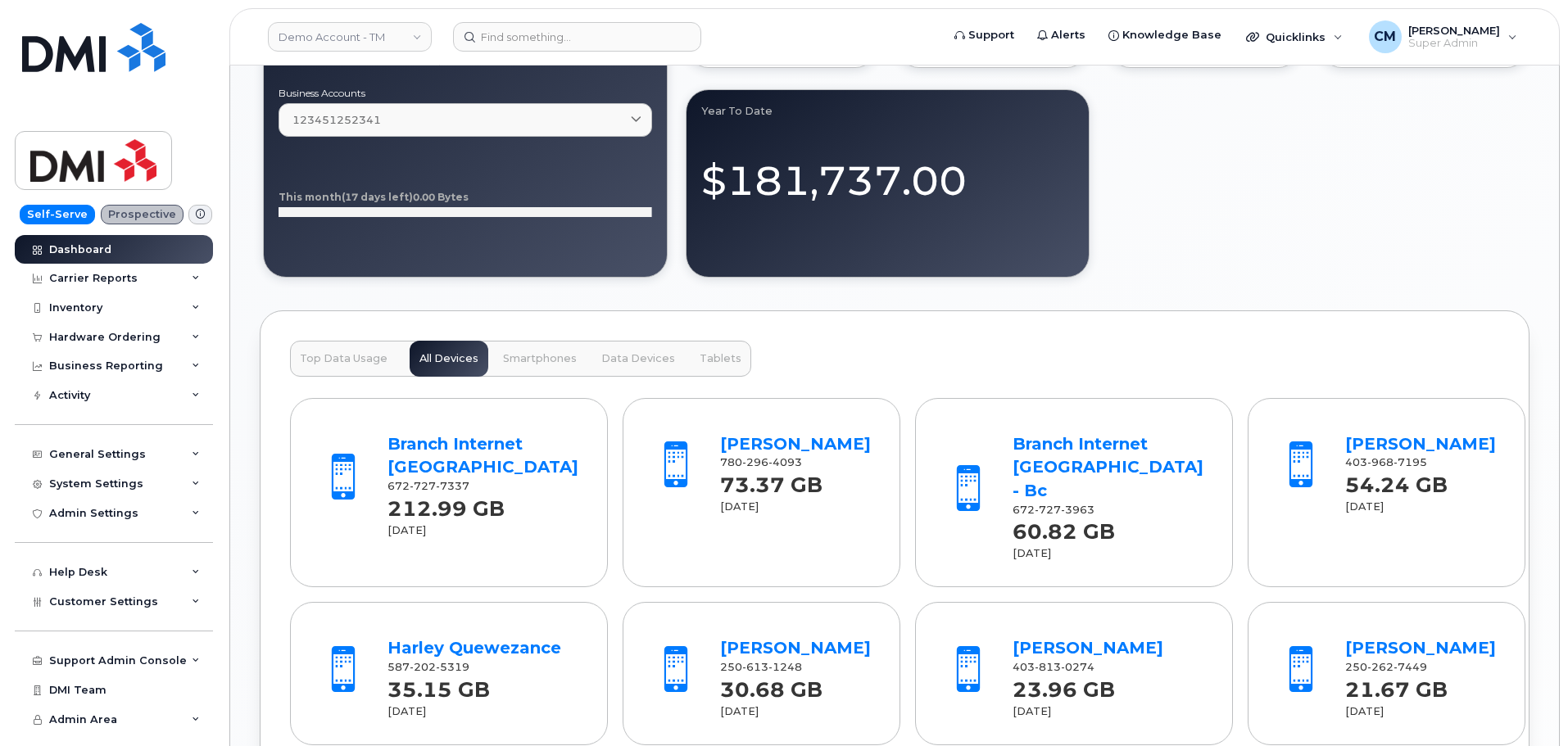
scroll to position [1065, 0]
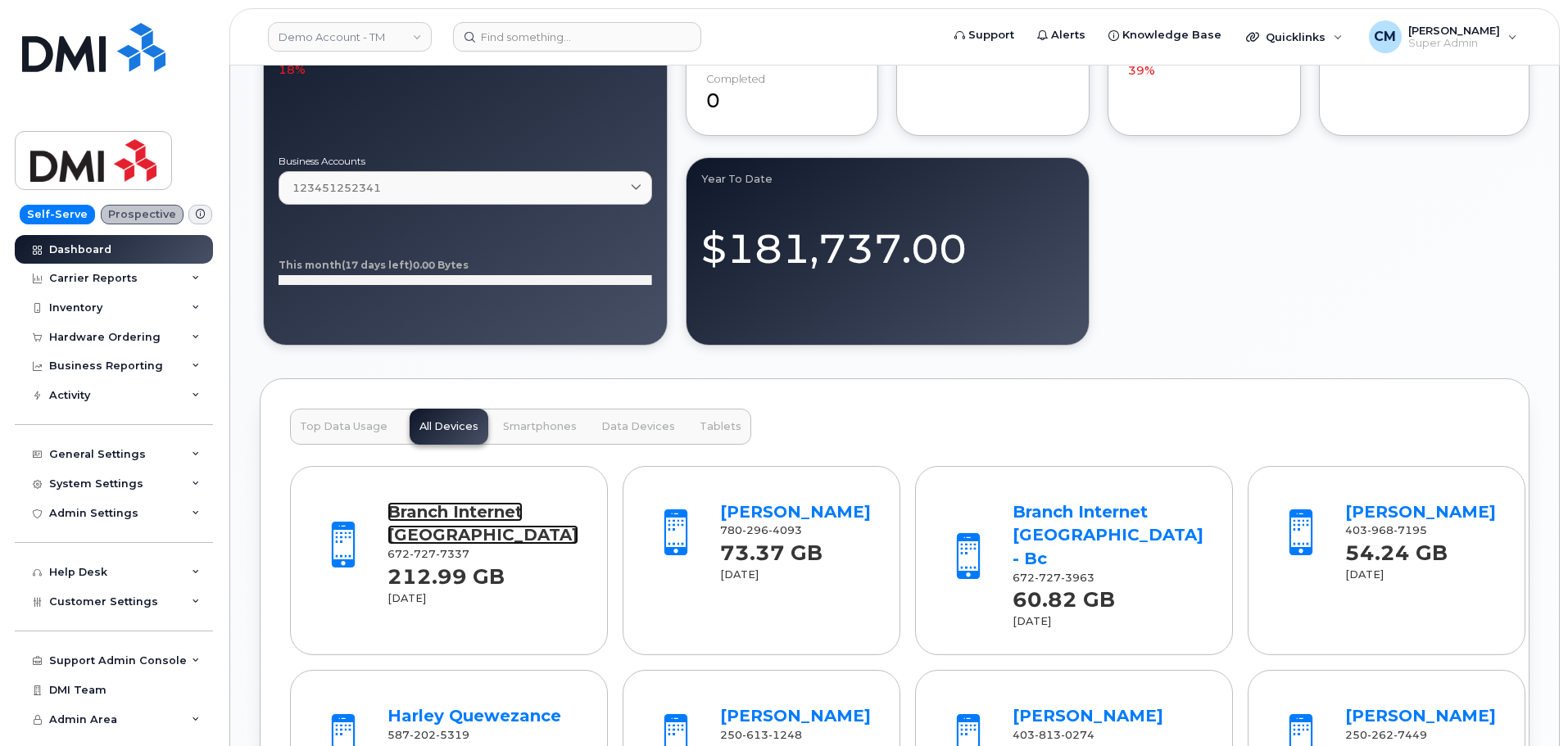
click at [431, 505] on link "Branch Internet Langley" at bounding box center [483, 524] width 191 height 44
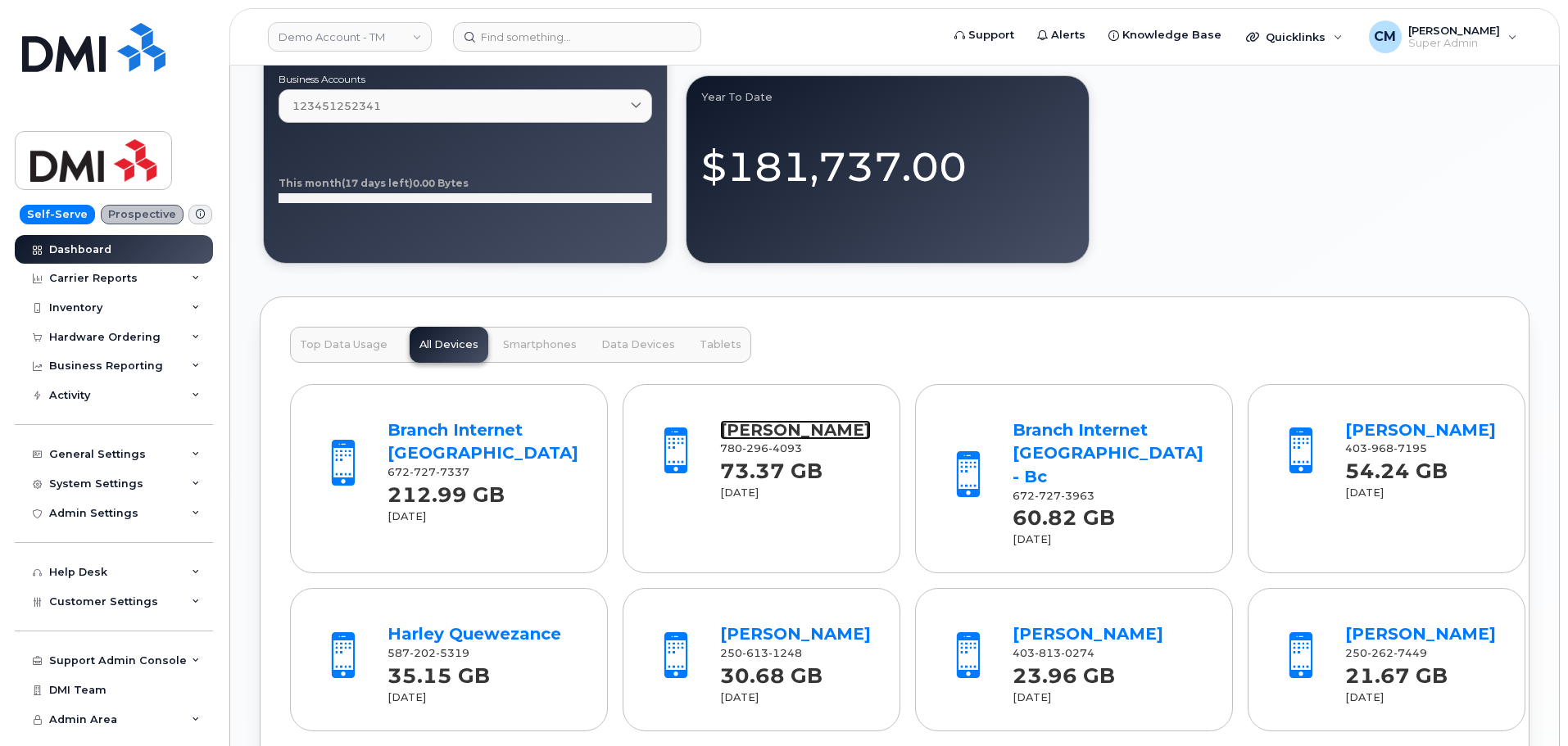
click at [754, 431] on link "[PERSON_NAME]" at bounding box center [795, 431] width 150 height 20
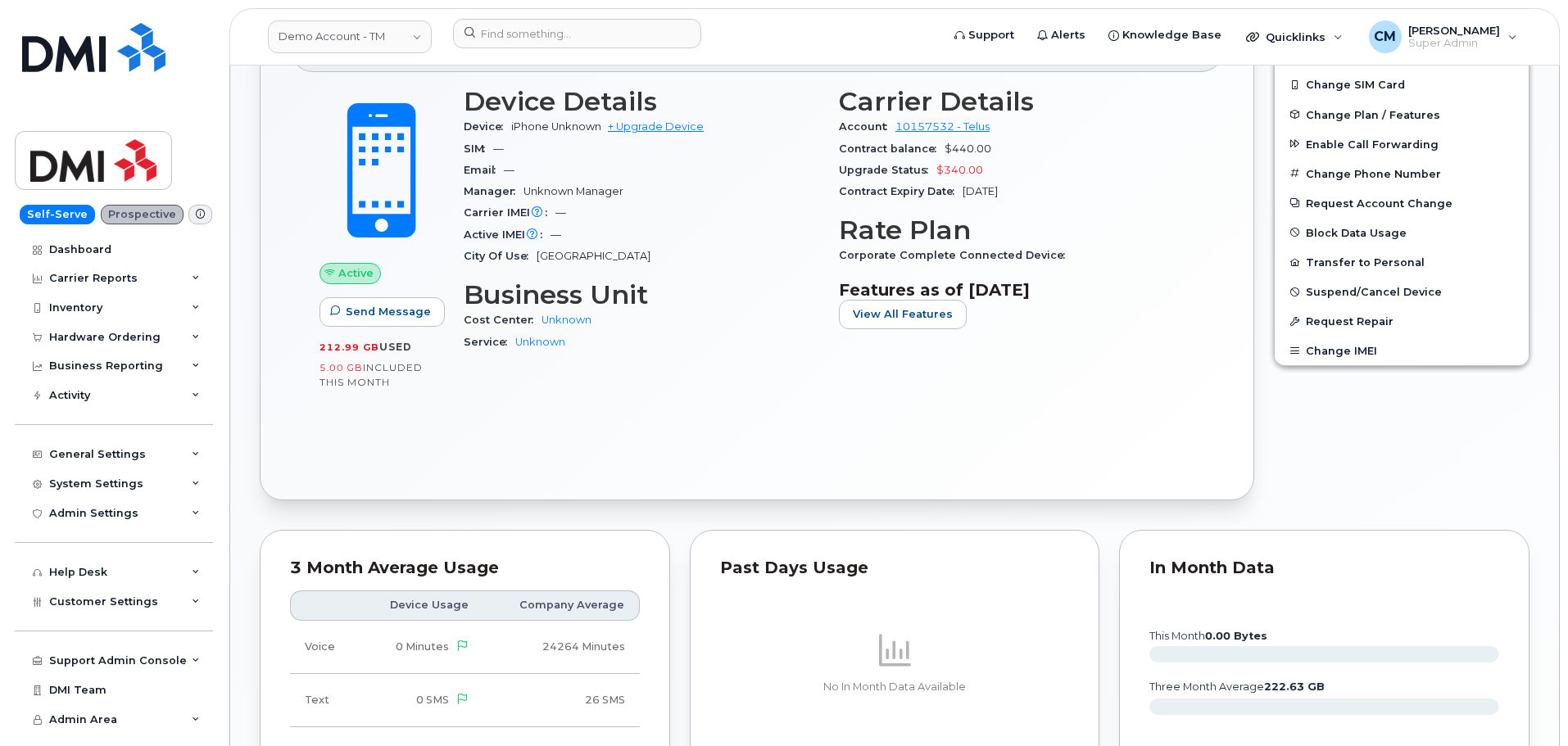
scroll to position [410, 0]
click at [898, 320] on span "View All Features" at bounding box center [903, 315] width 100 height 15
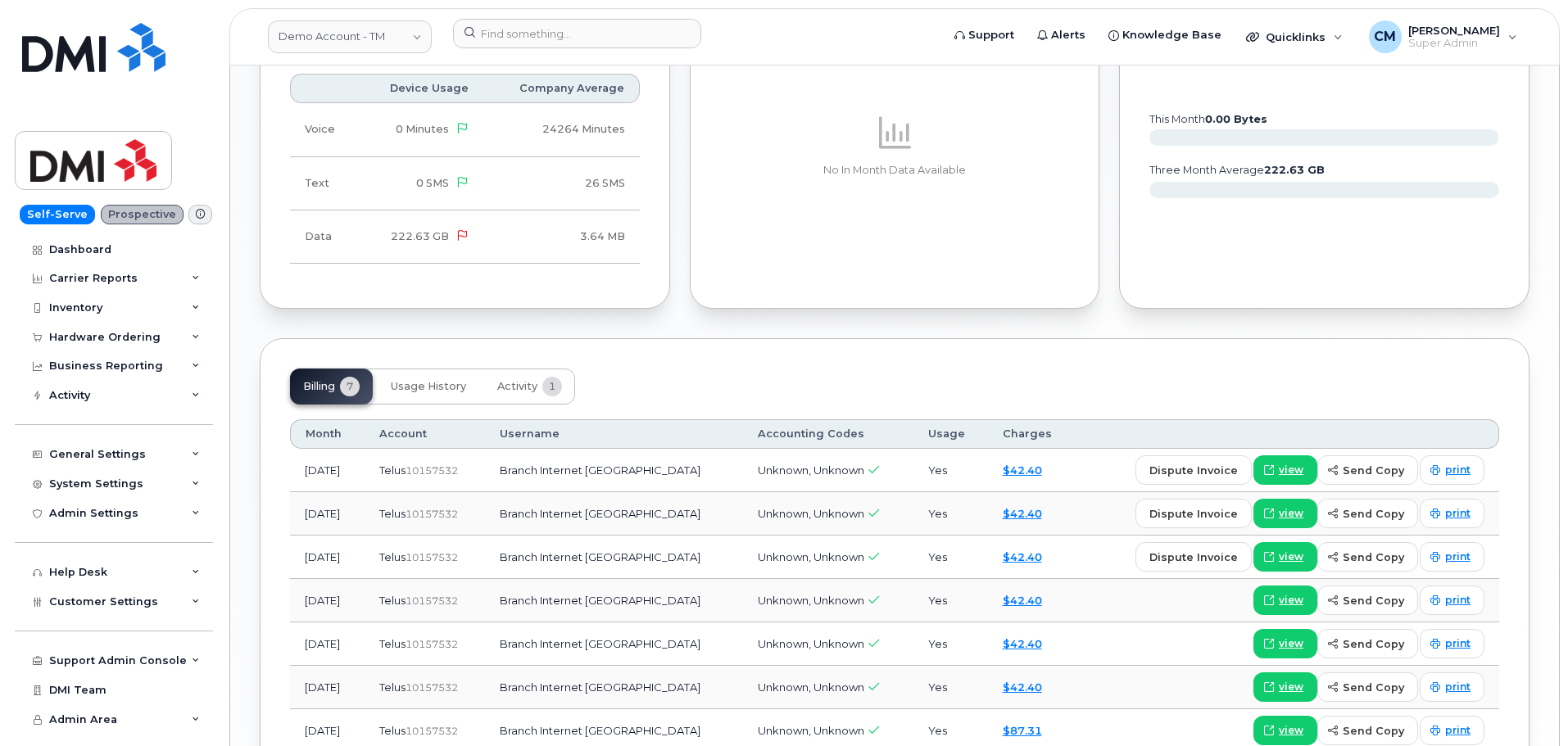
scroll to position [1065, 0]
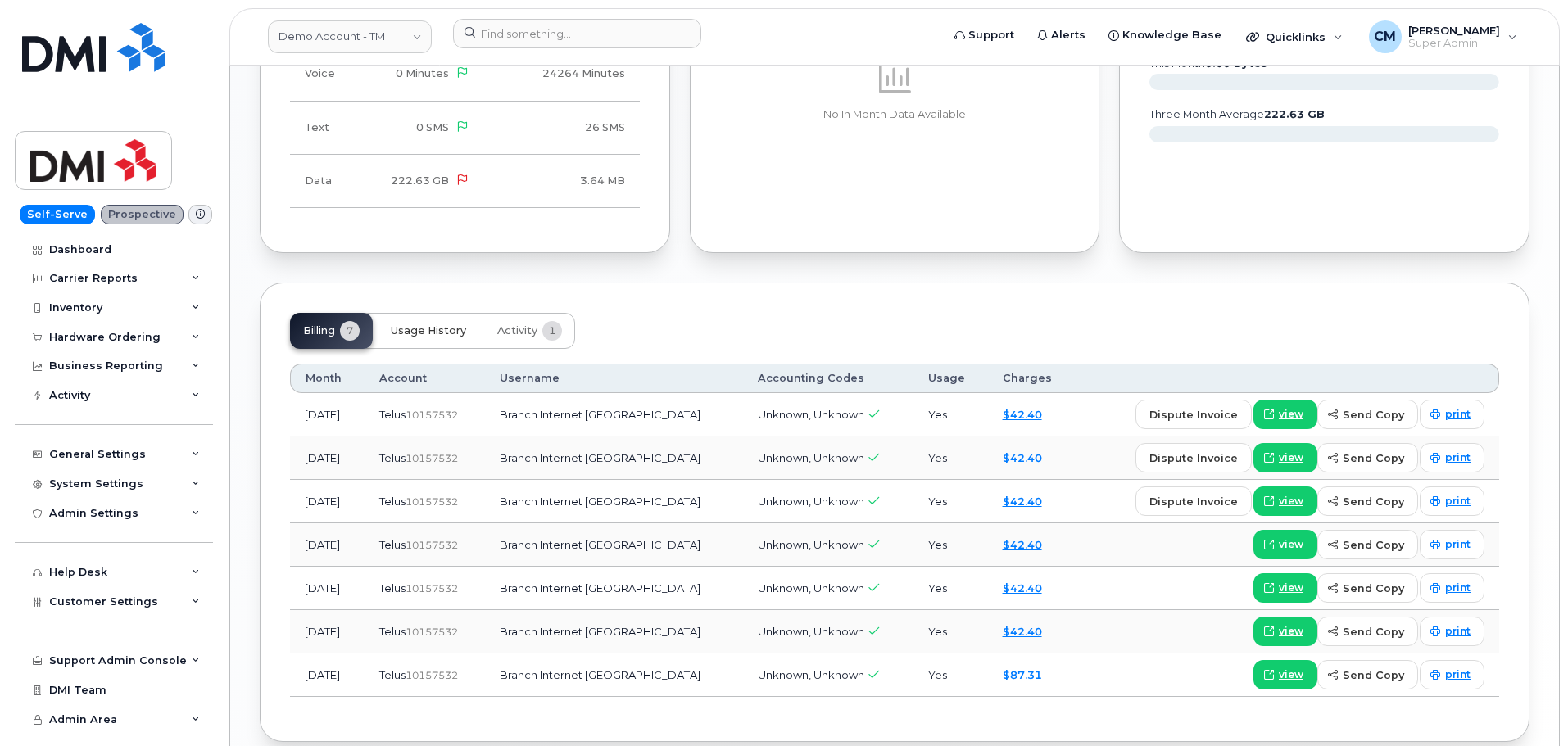
click at [433, 335] on span "Usage History" at bounding box center [428, 331] width 75 height 13
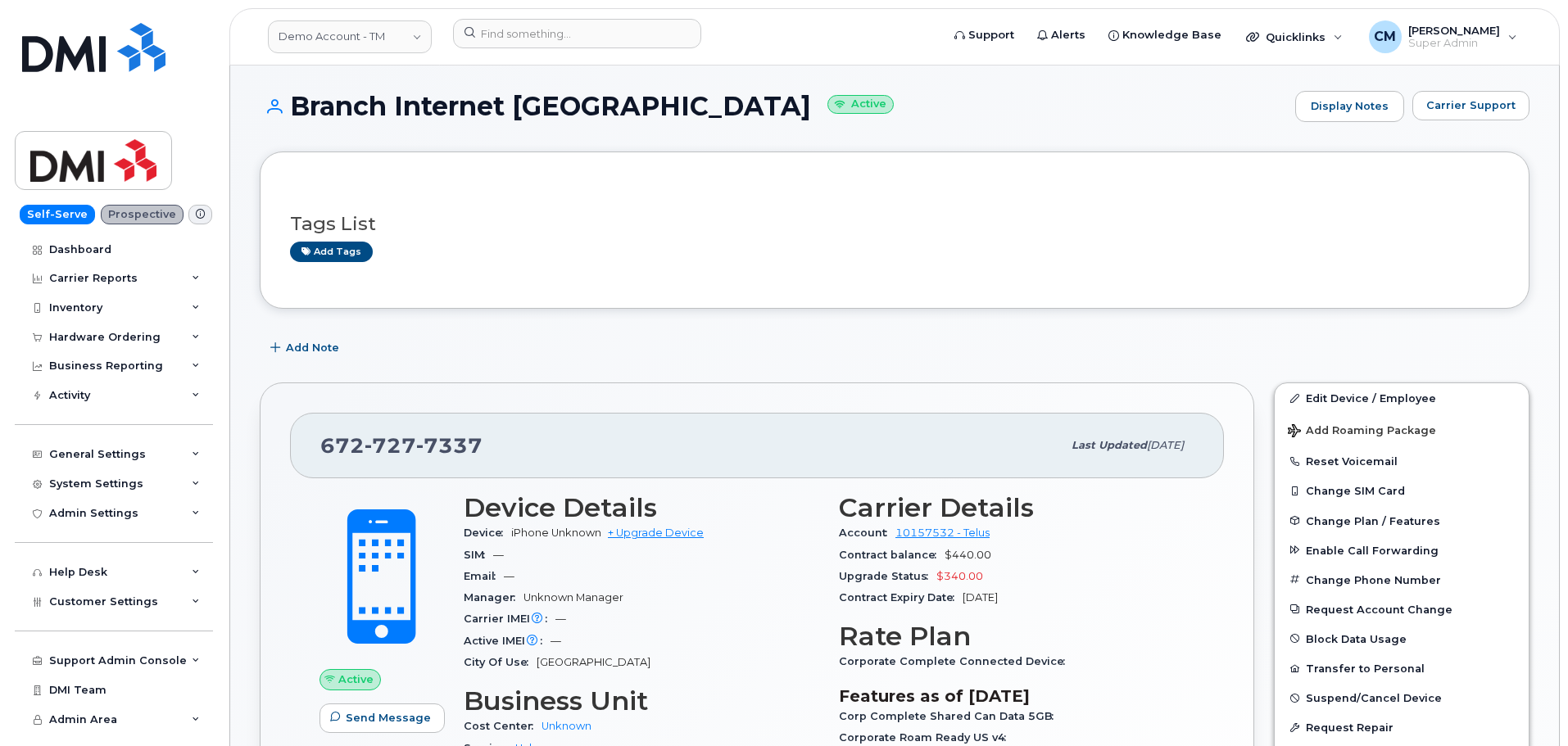
scroll to position [0, 0]
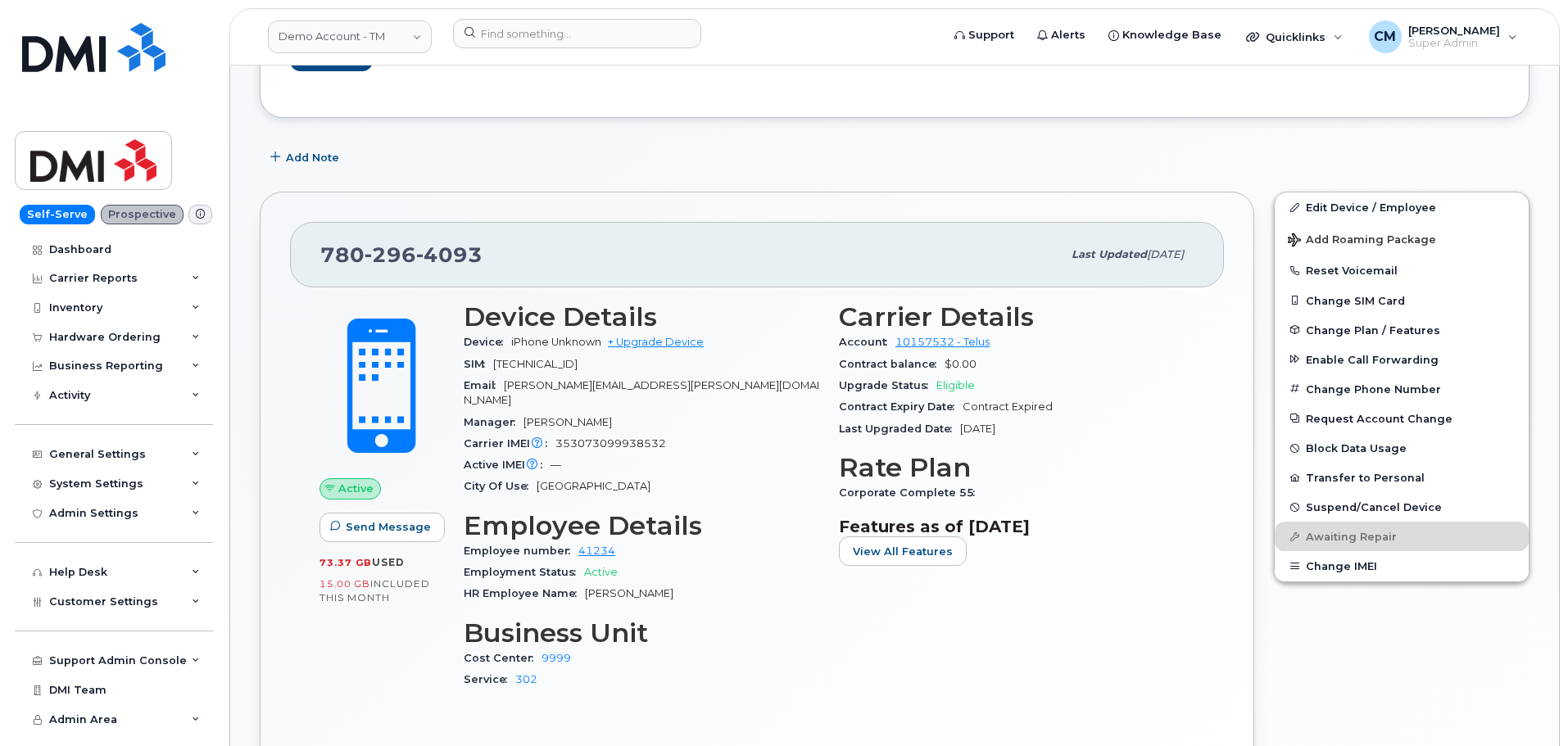
scroll to position [328, 0]
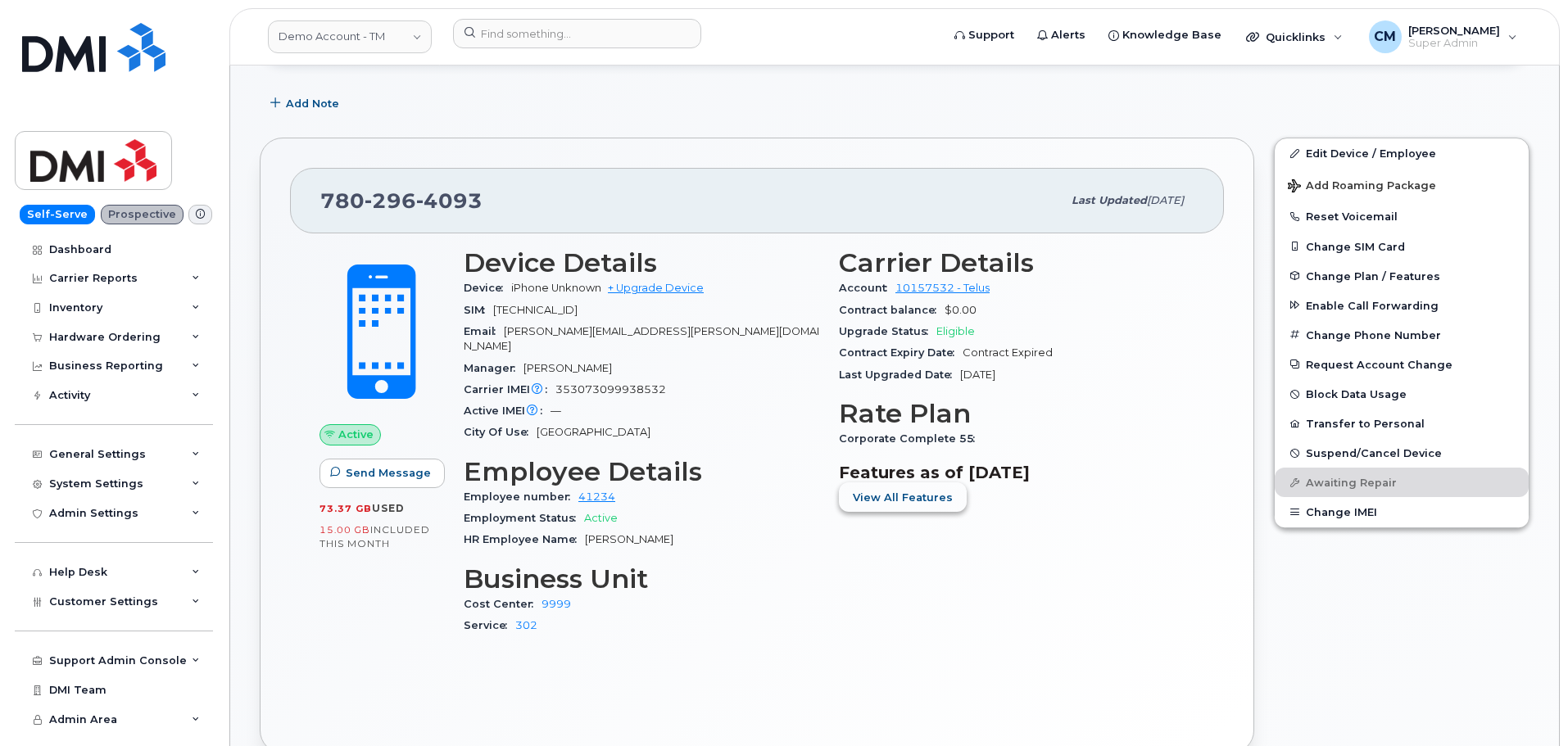
click at [907, 489] on span "View All Features" at bounding box center [903, 497] width 100 height 15
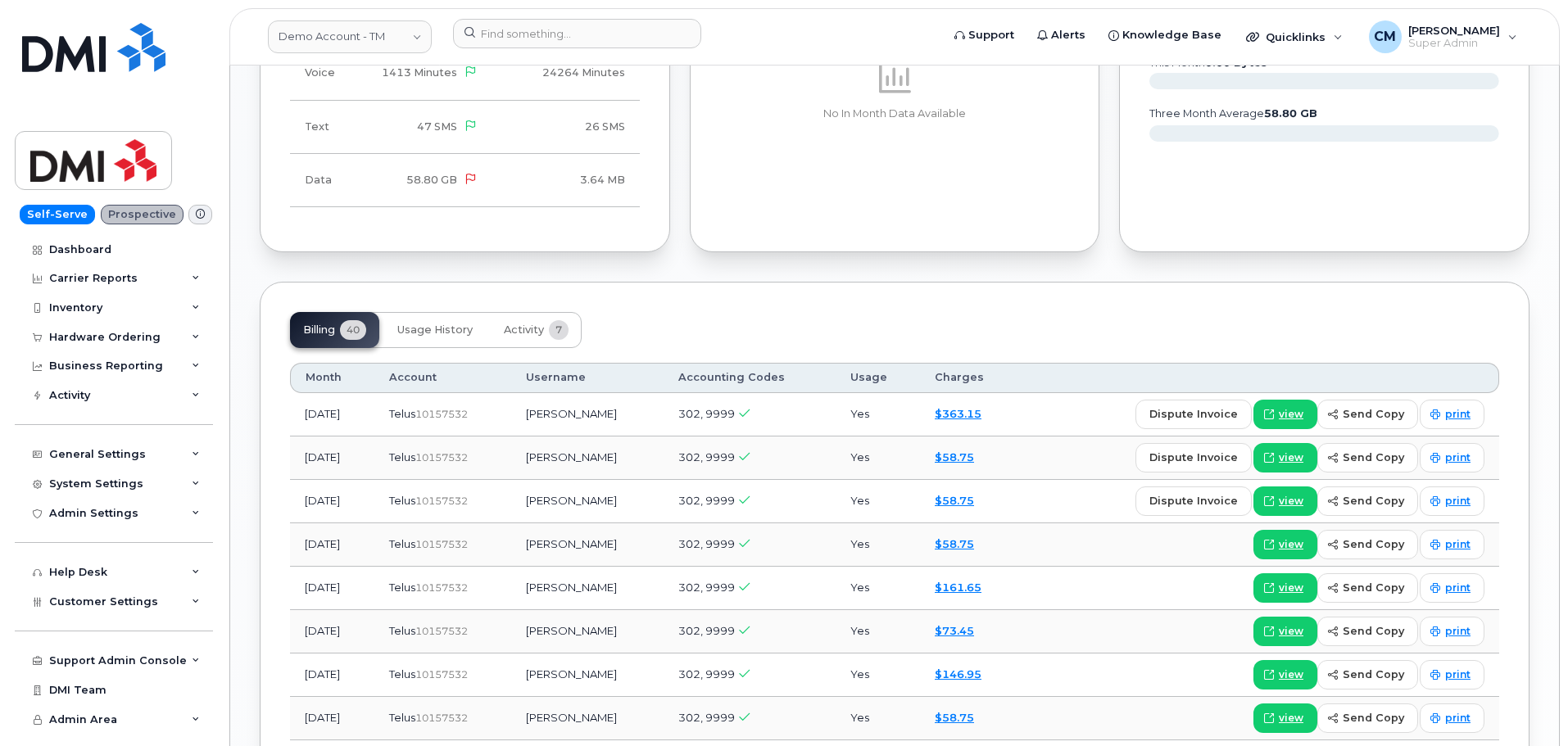
scroll to position [1392, 0]
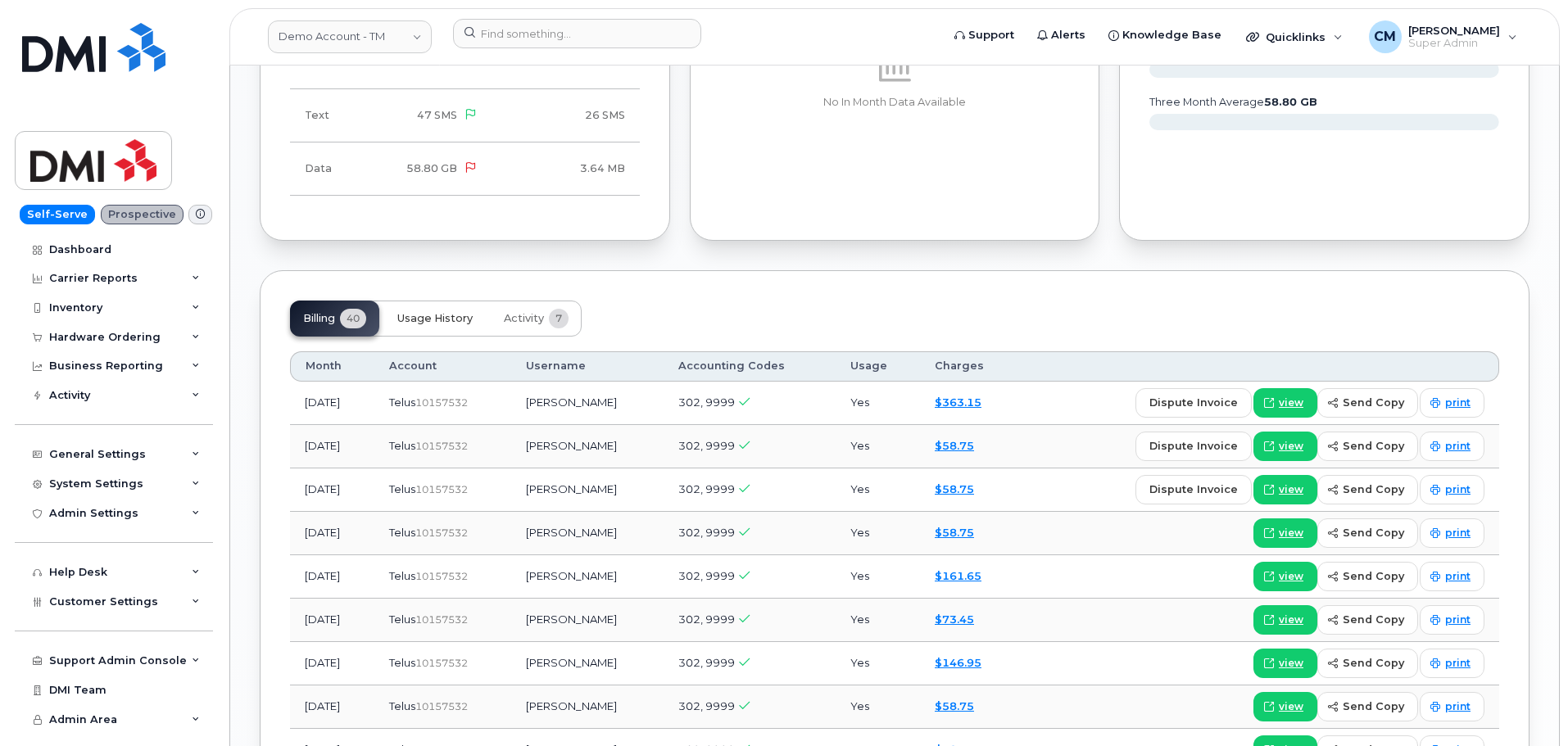
click at [442, 323] on span "Usage History" at bounding box center [434, 318] width 75 height 13
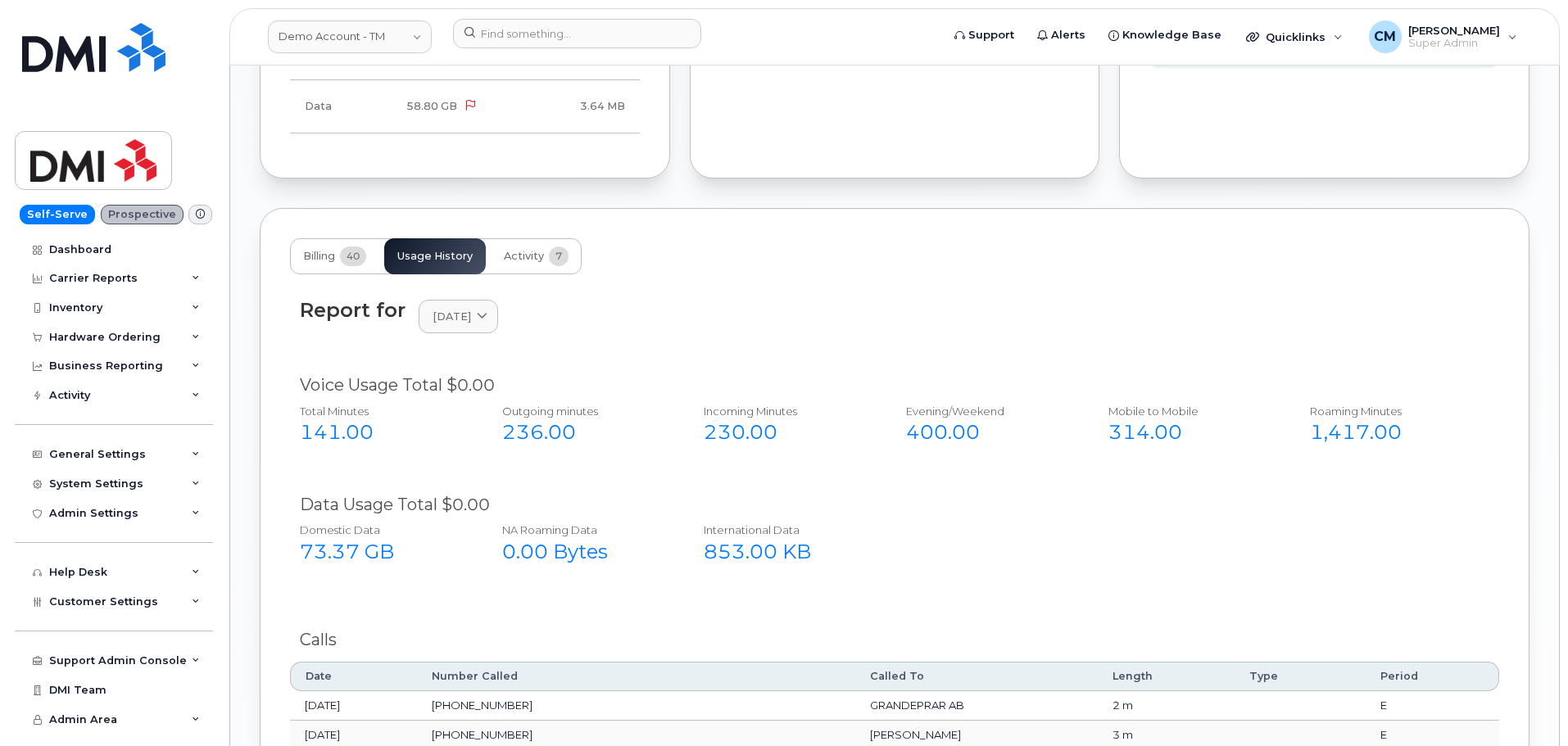
scroll to position [1438, 0]
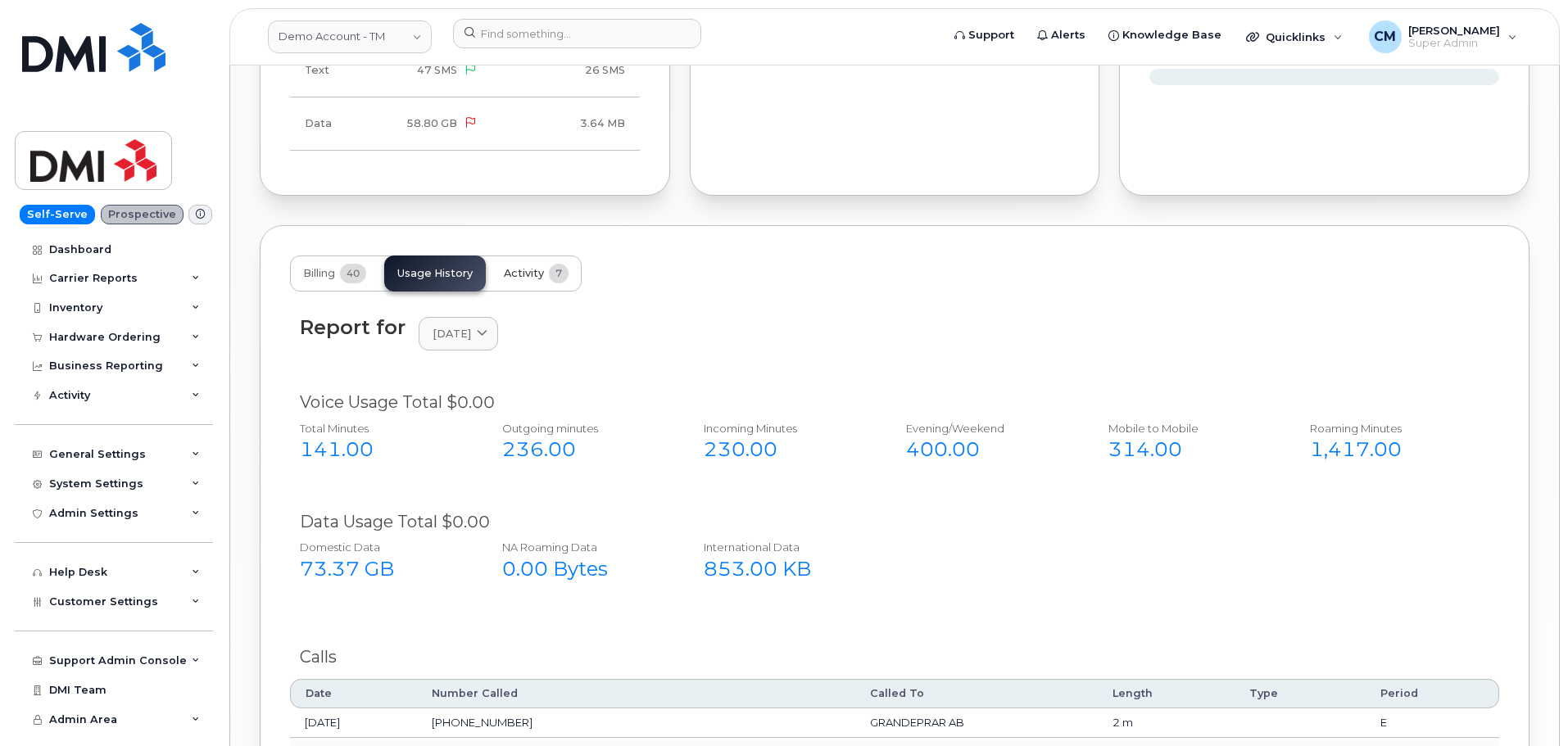
click at [525, 271] on span "Activity" at bounding box center [524, 274] width 40 height 13
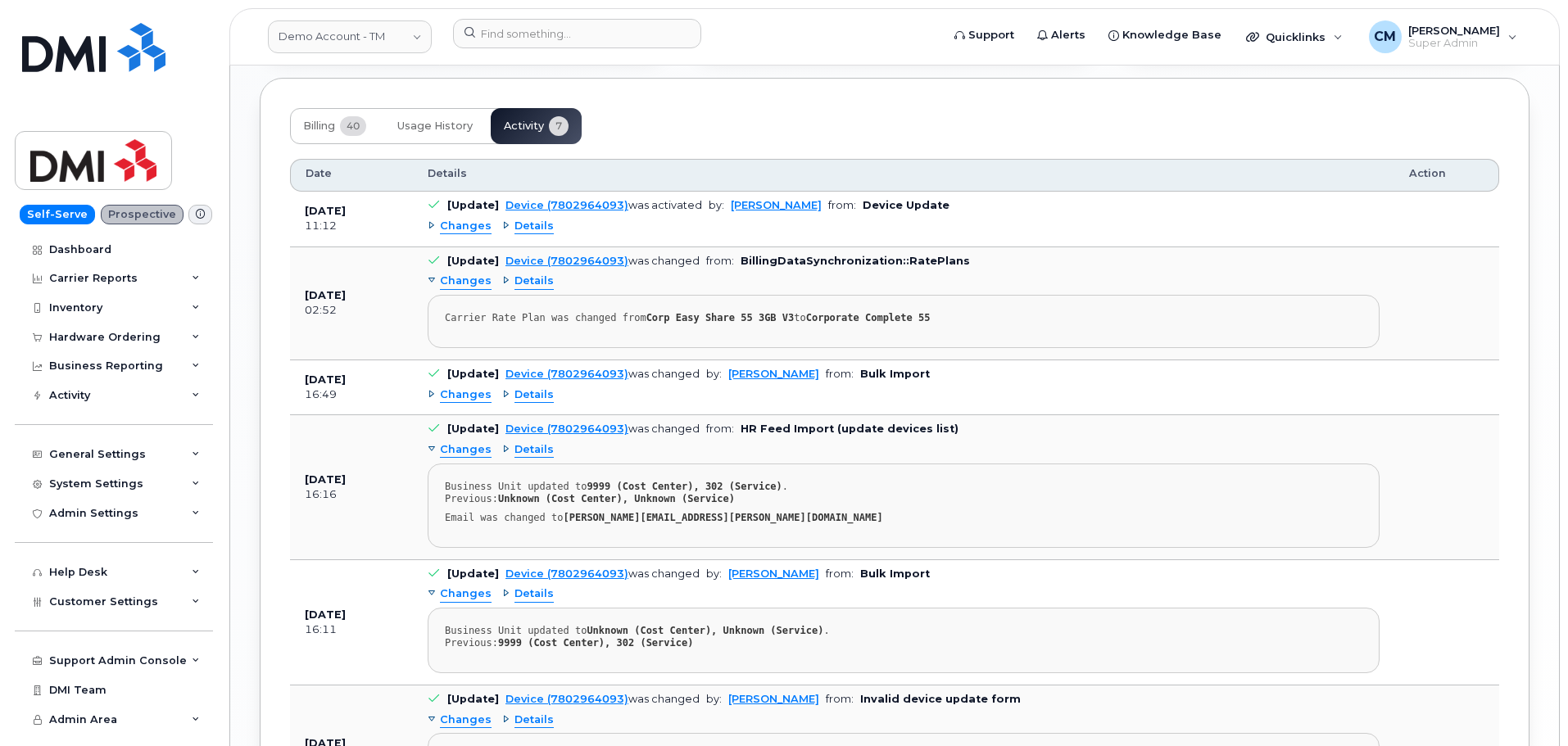
scroll to position [1602, 0]
